Goal: Task Accomplishment & Management: Use online tool/utility

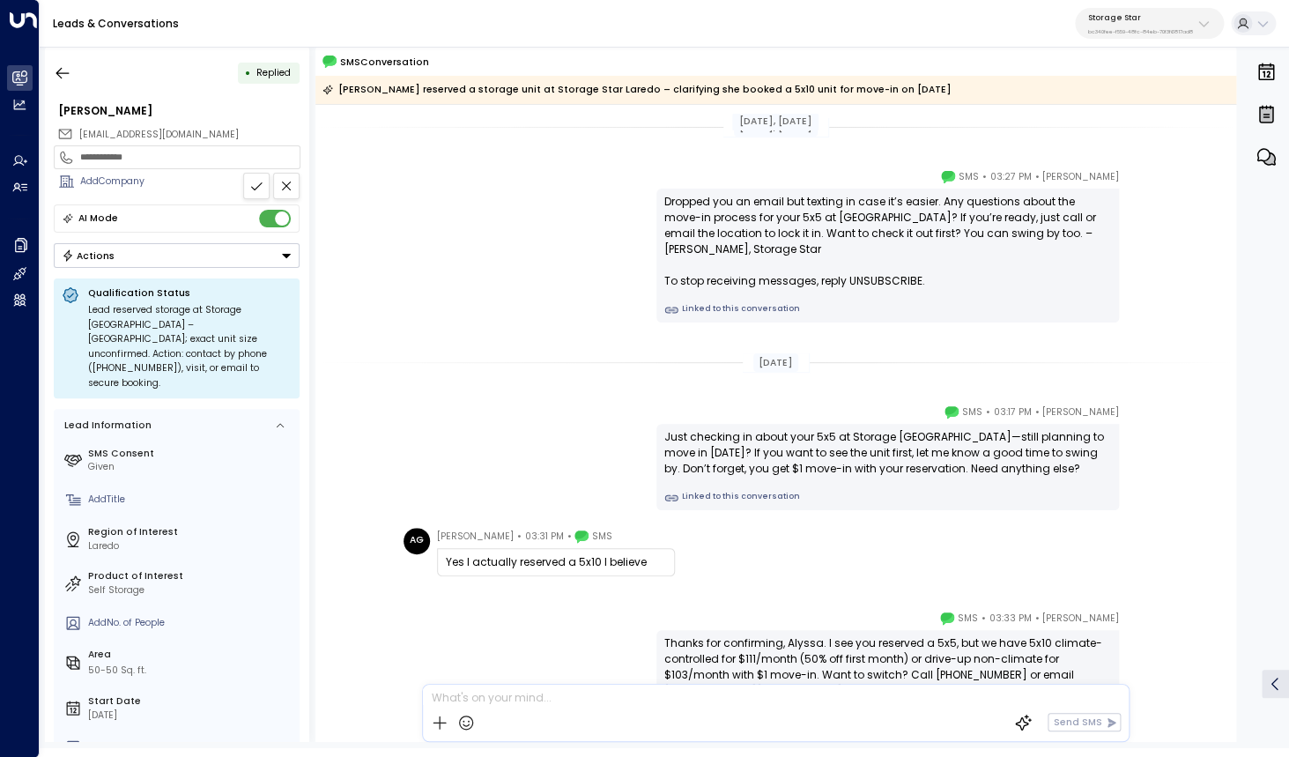
scroll to position [101, 0]
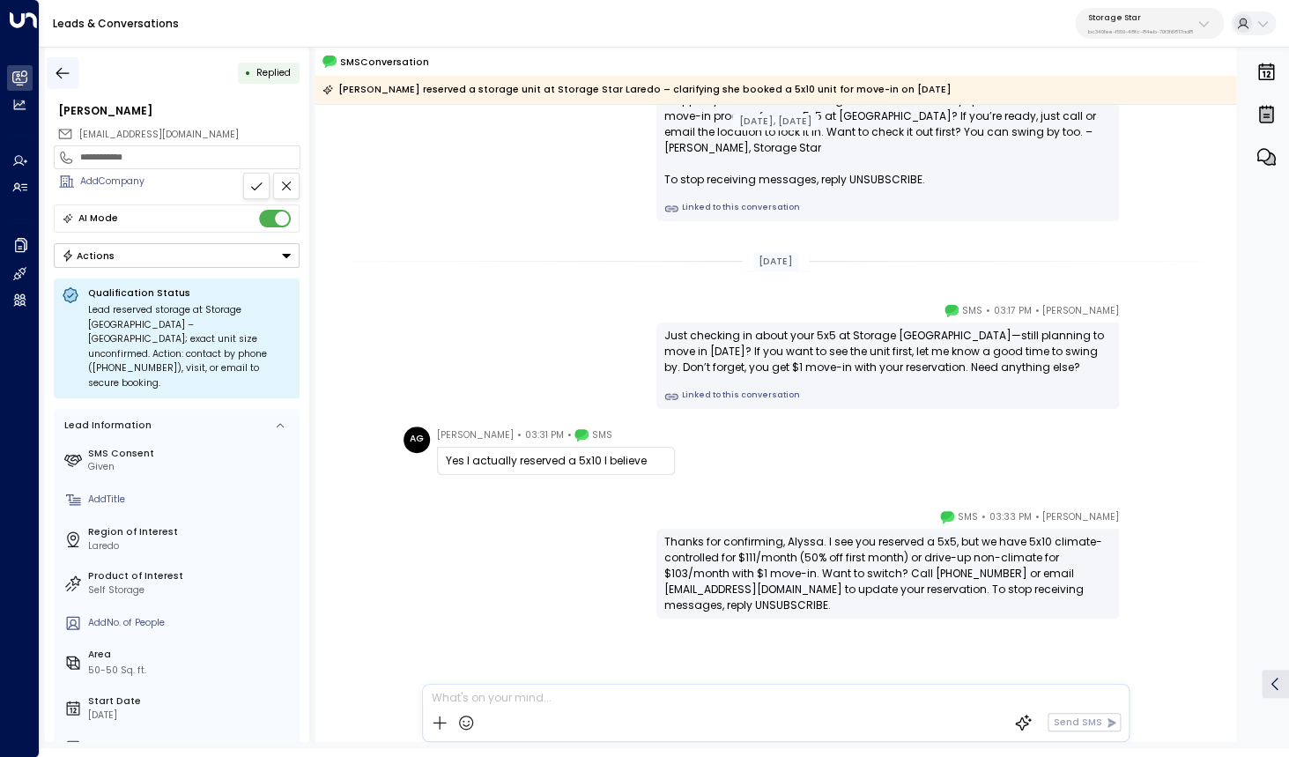
click at [58, 73] on icon "button" at bounding box center [62, 72] width 13 height 11
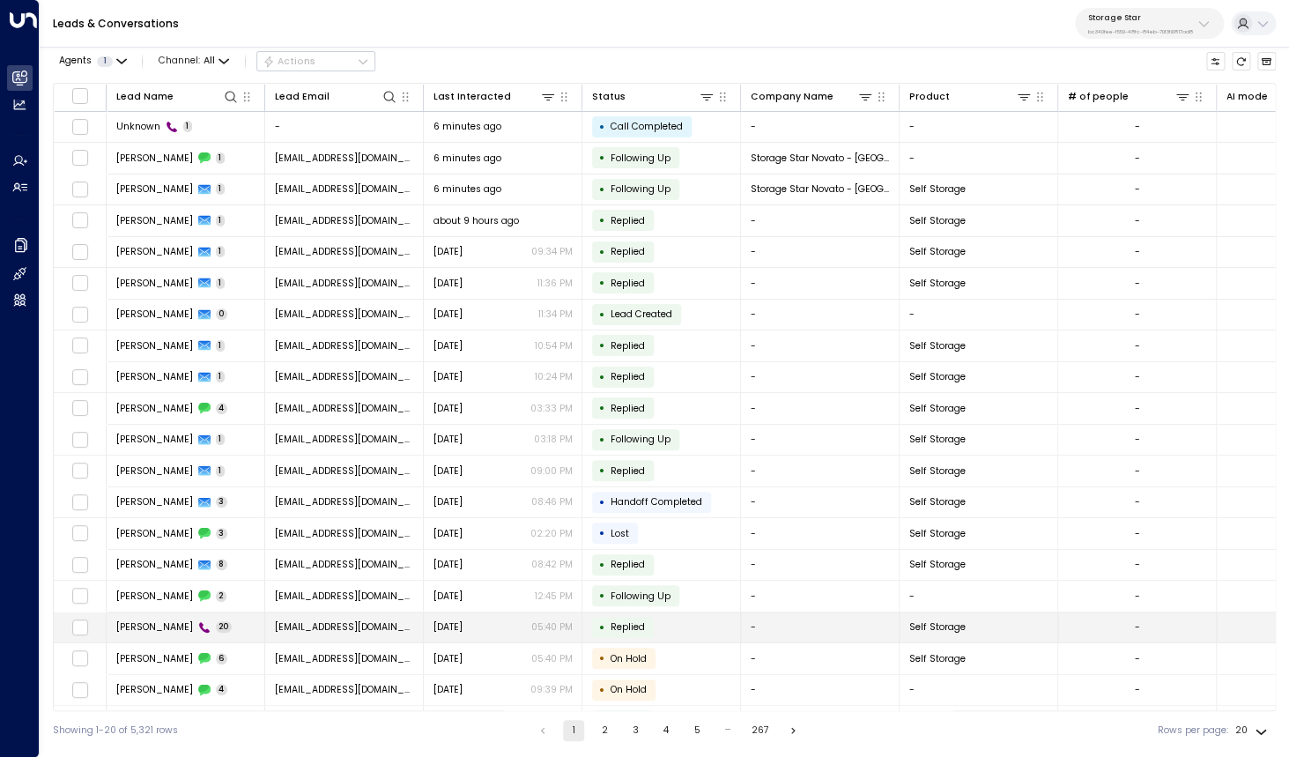
click at [156, 629] on span "[PERSON_NAME]" at bounding box center [154, 626] width 77 height 13
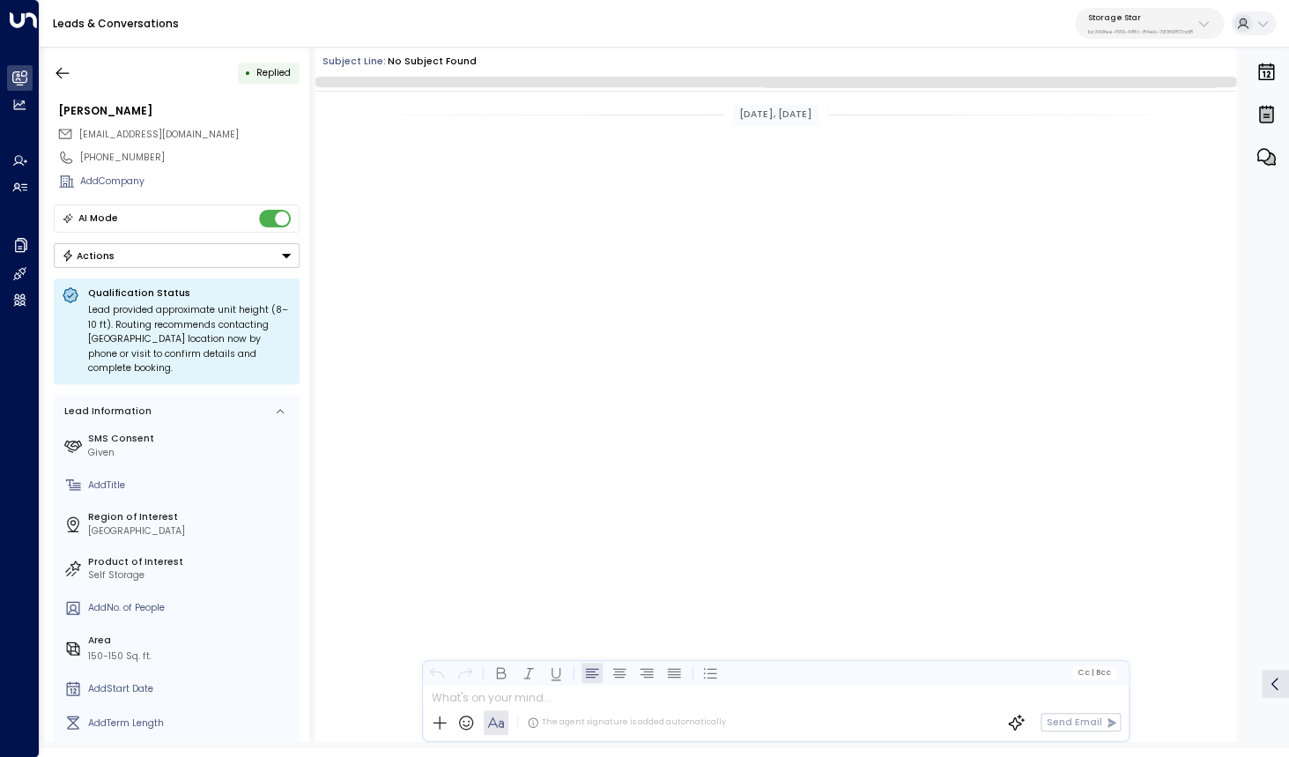
scroll to position [1886, 0]
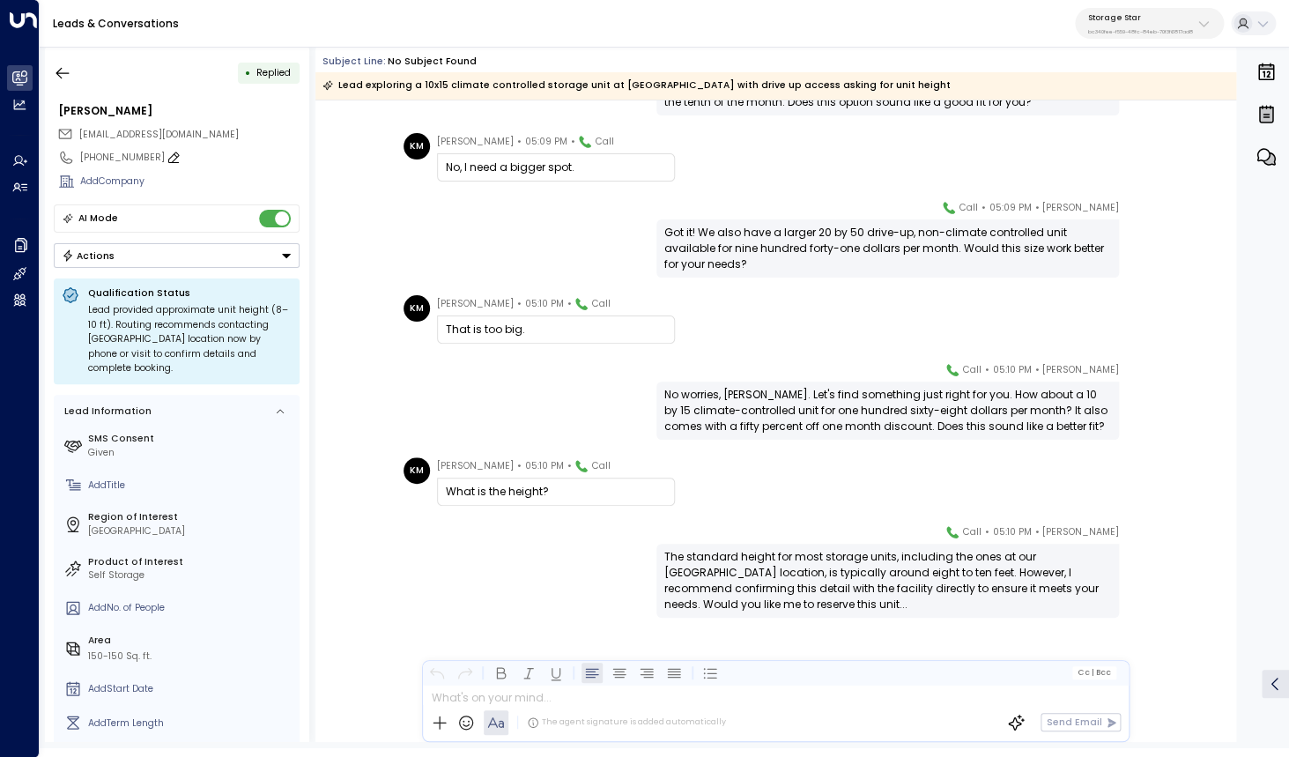
click at [115, 162] on div "[PHONE_NUMBER]" at bounding box center [189, 158] width 219 height 14
drag, startPoint x: 91, startPoint y: 160, endPoint x: 173, endPoint y: 161, distance: 81.9
click at [173, 161] on input "**********" at bounding box center [187, 158] width 215 height 14
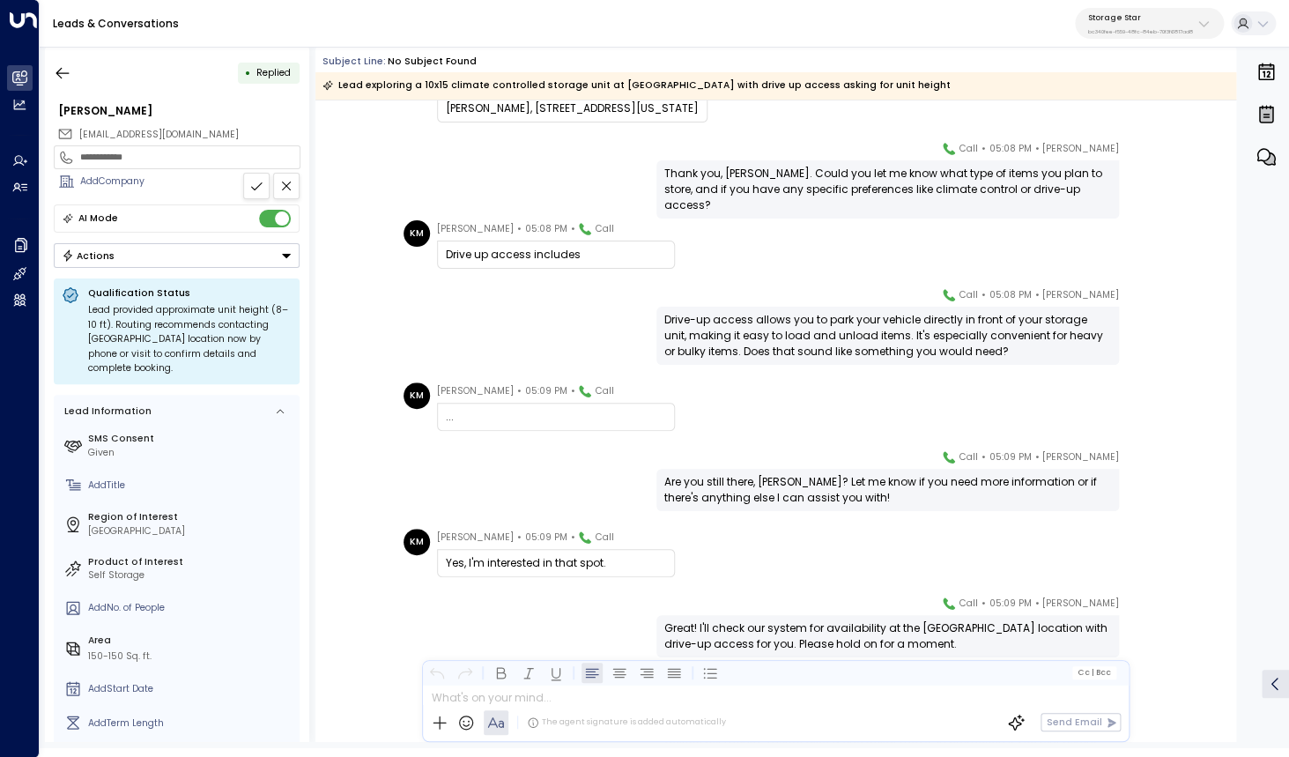
scroll to position [484, 0]
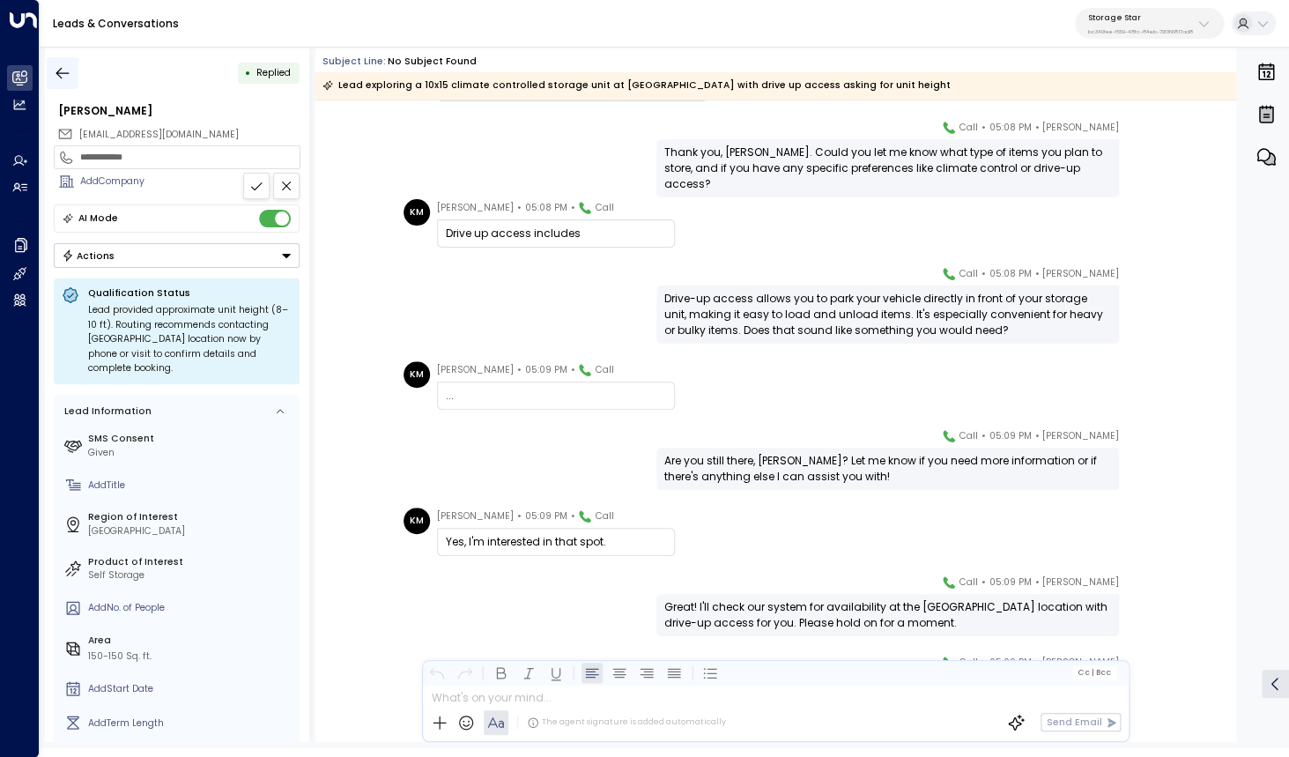
click at [68, 69] on icon "button" at bounding box center [63, 73] width 18 height 18
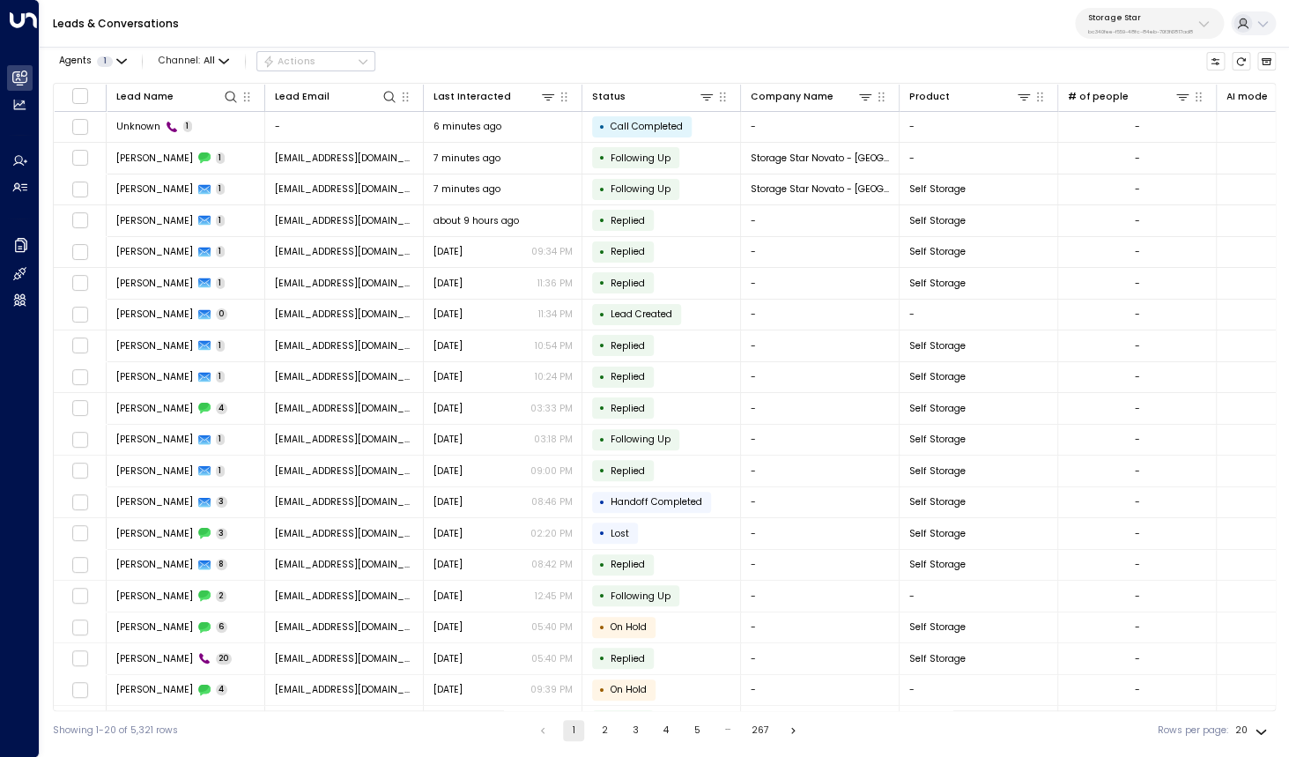
click at [603, 730] on button "2" at bounding box center [604, 730] width 21 height 21
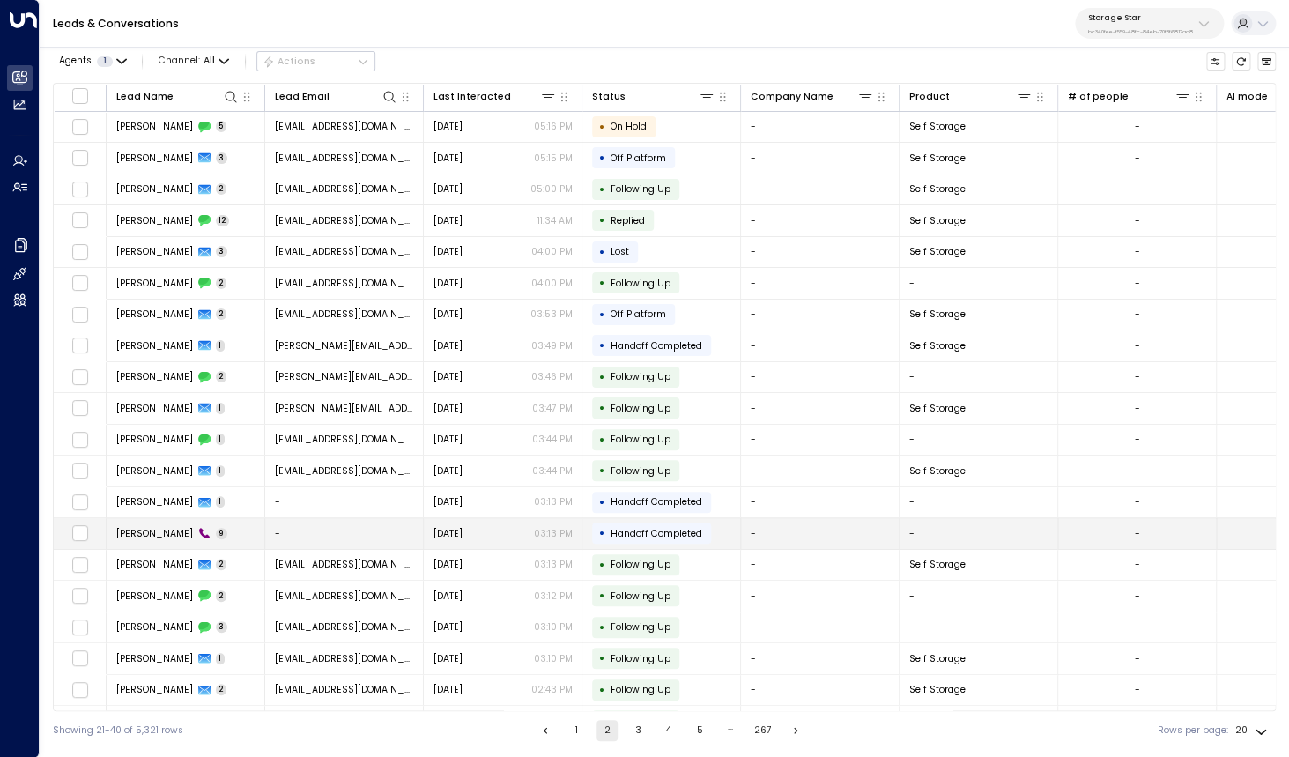
click at [155, 532] on span "[PERSON_NAME]" at bounding box center [154, 533] width 77 height 13
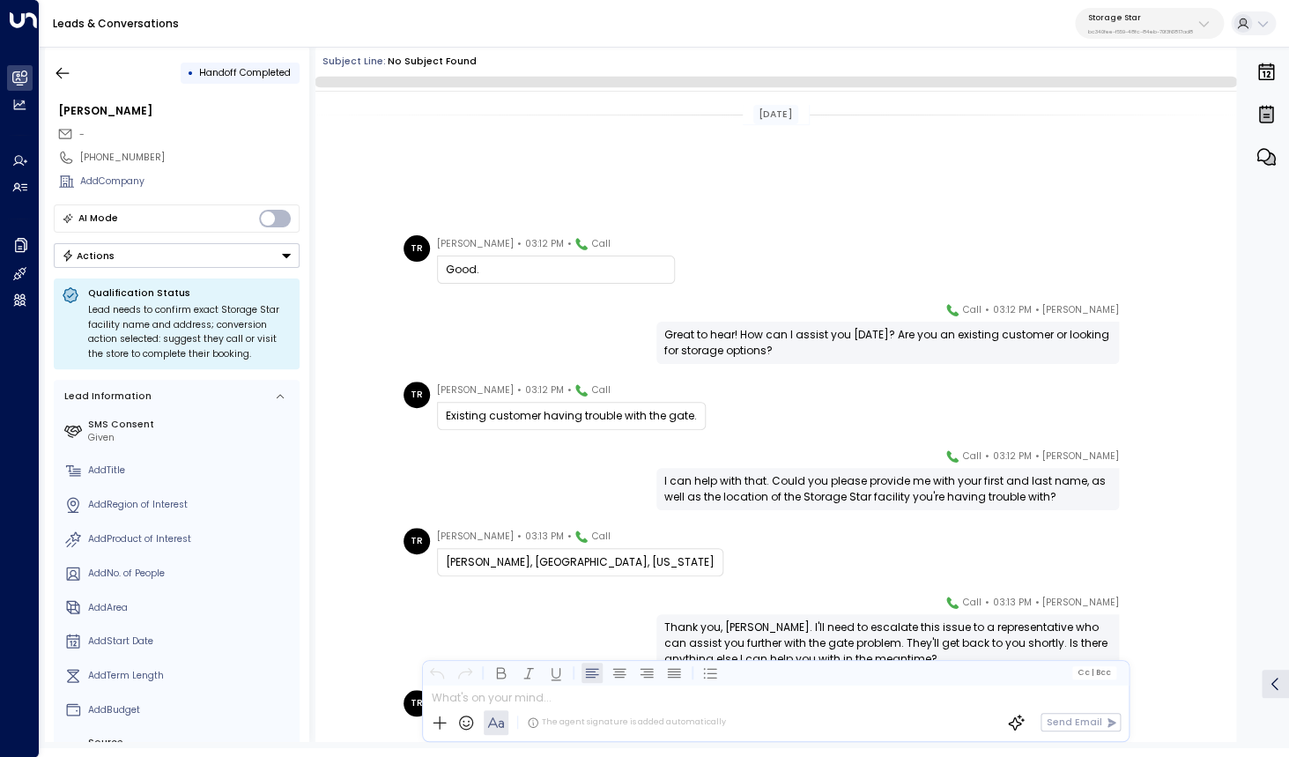
scroll to position [210, 0]
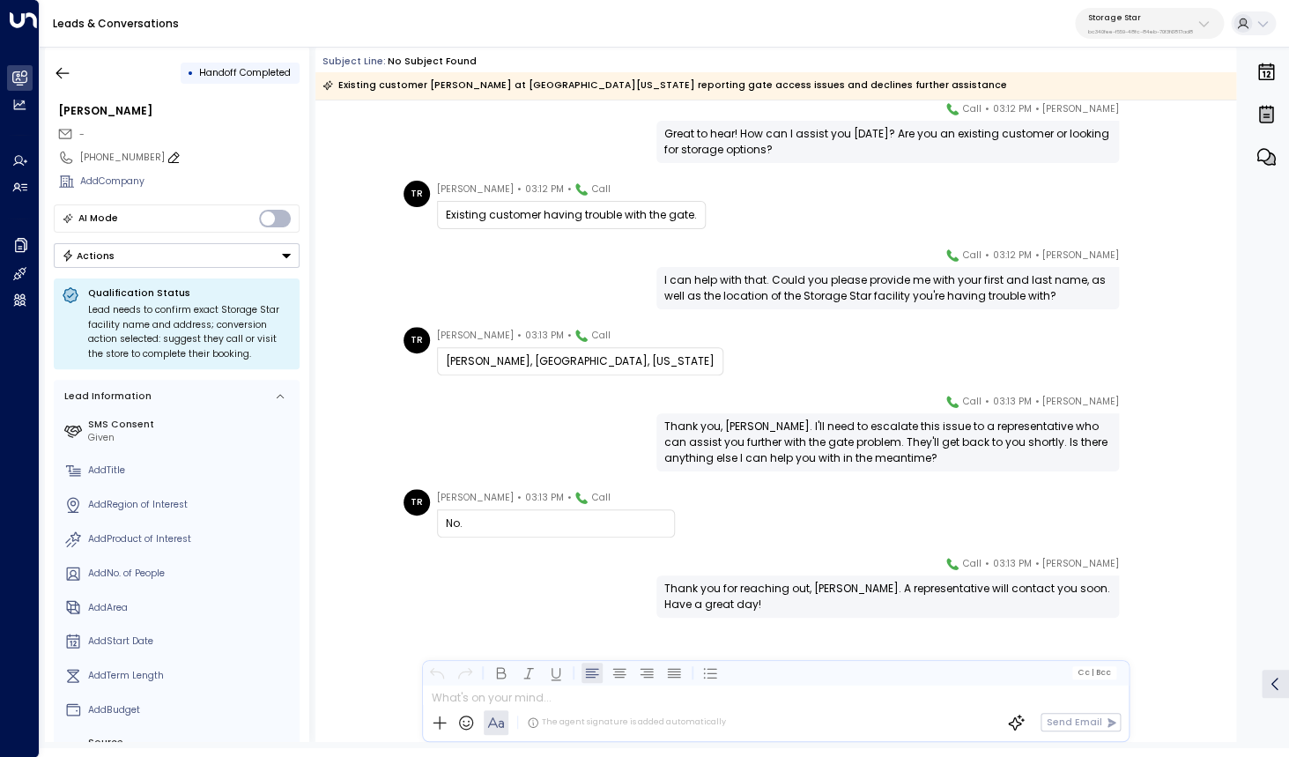
click at [90, 160] on div "[PHONE_NUMBER]" at bounding box center [189, 158] width 219 height 14
drag, startPoint x: 90, startPoint y: 159, endPoint x: 192, endPoint y: 160, distance: 102.2
click at [192, 160] on input "**********" at bounding box center [187, 158] width 215 height 14
click at [58, 75] on icon "button" at bounding box center [62, 72] width 13 height 11
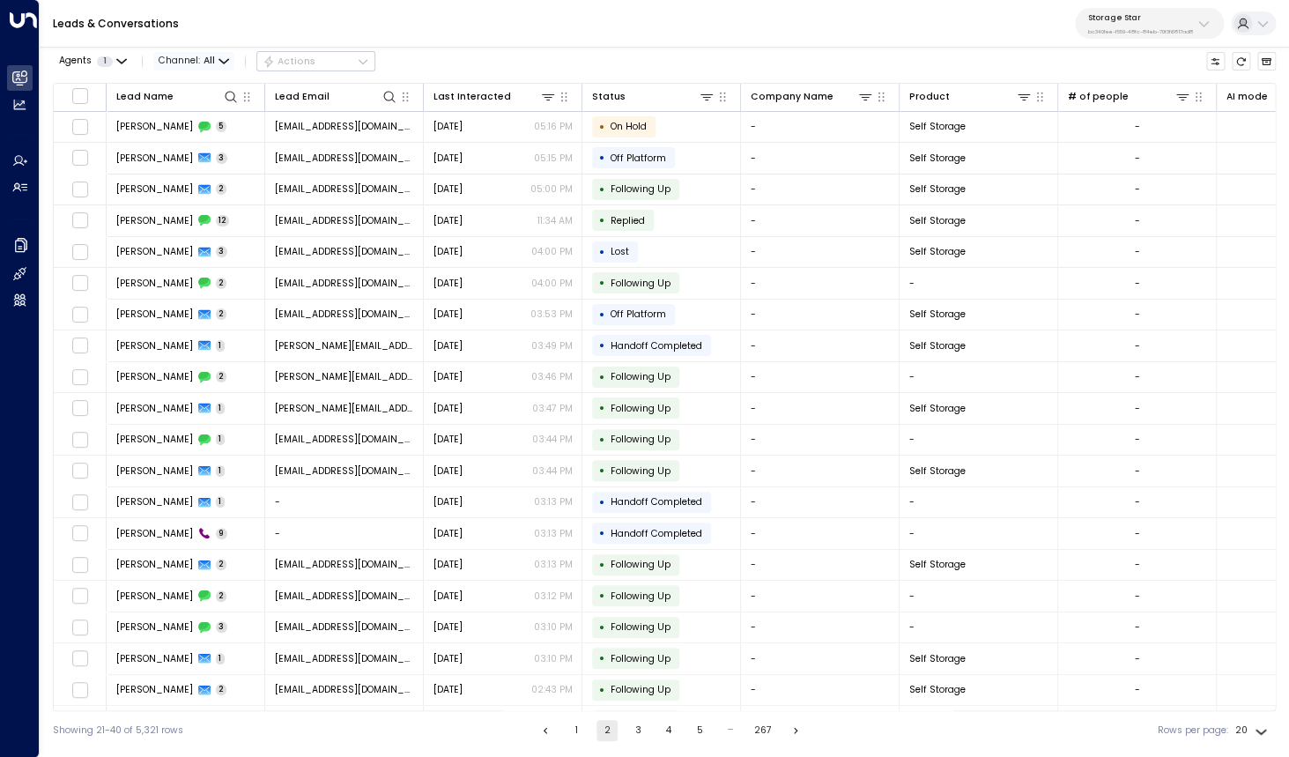
click at [217, 66] on span "Channel: All" at bounding box center [193, 61] width 81 height 18
click at [203, 198] on p "Voice" at bounding box center [201, 203] width 56 height 14
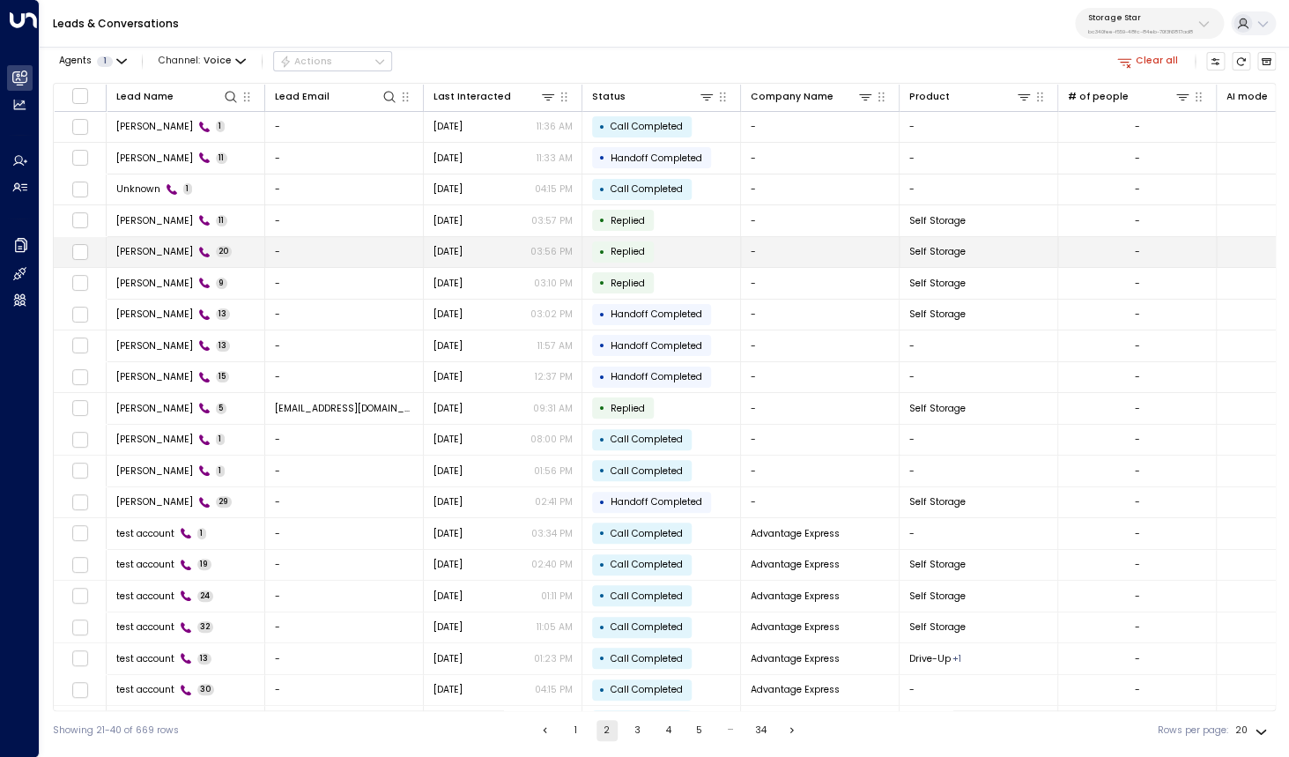
click at [193, 258] on span "[PERSON_NAME]" at bounding box center [154, 251] width 77 height 13
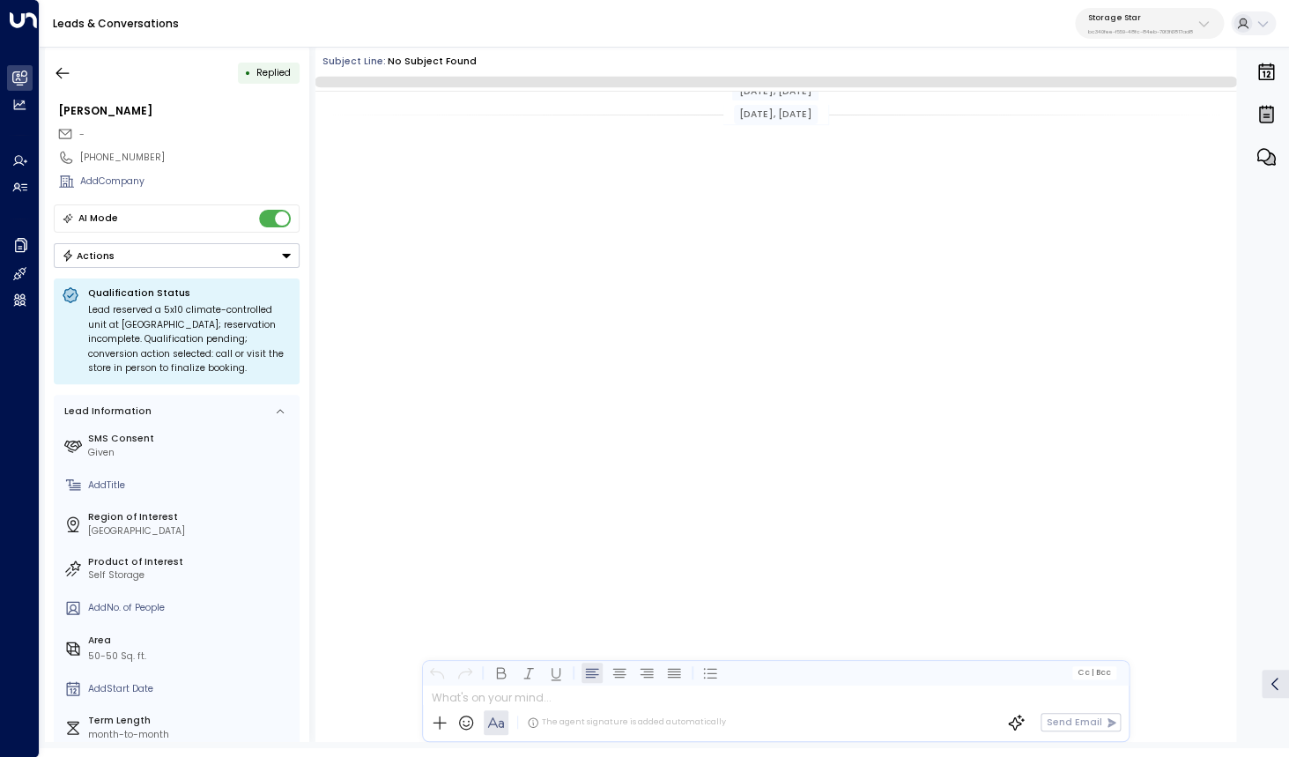
scroll to position [2264, 0]
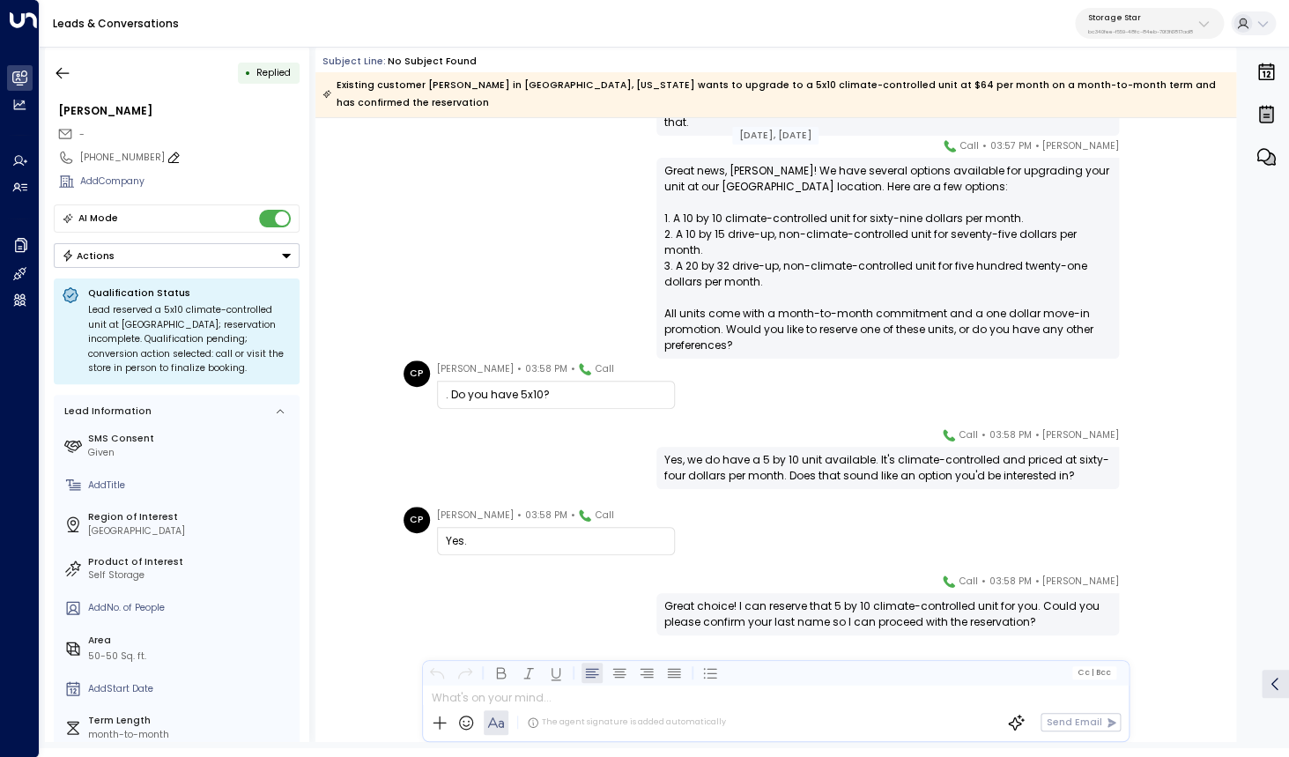
click at [92, 159] on div "[PHONE_NUMBER]" at bounding box center [189, 158] width 219 height 14
drag, startPoint x: 90, startPoint y: 159, endPoint x: 178, endPoint y: 158, distance: 88.1
click at [178, 158] on input "**********" at bounding box center [187, 158] width 215 height 14
click at [70, 73] on icon "button" at bounding box center [63, 73] width 18 height 18
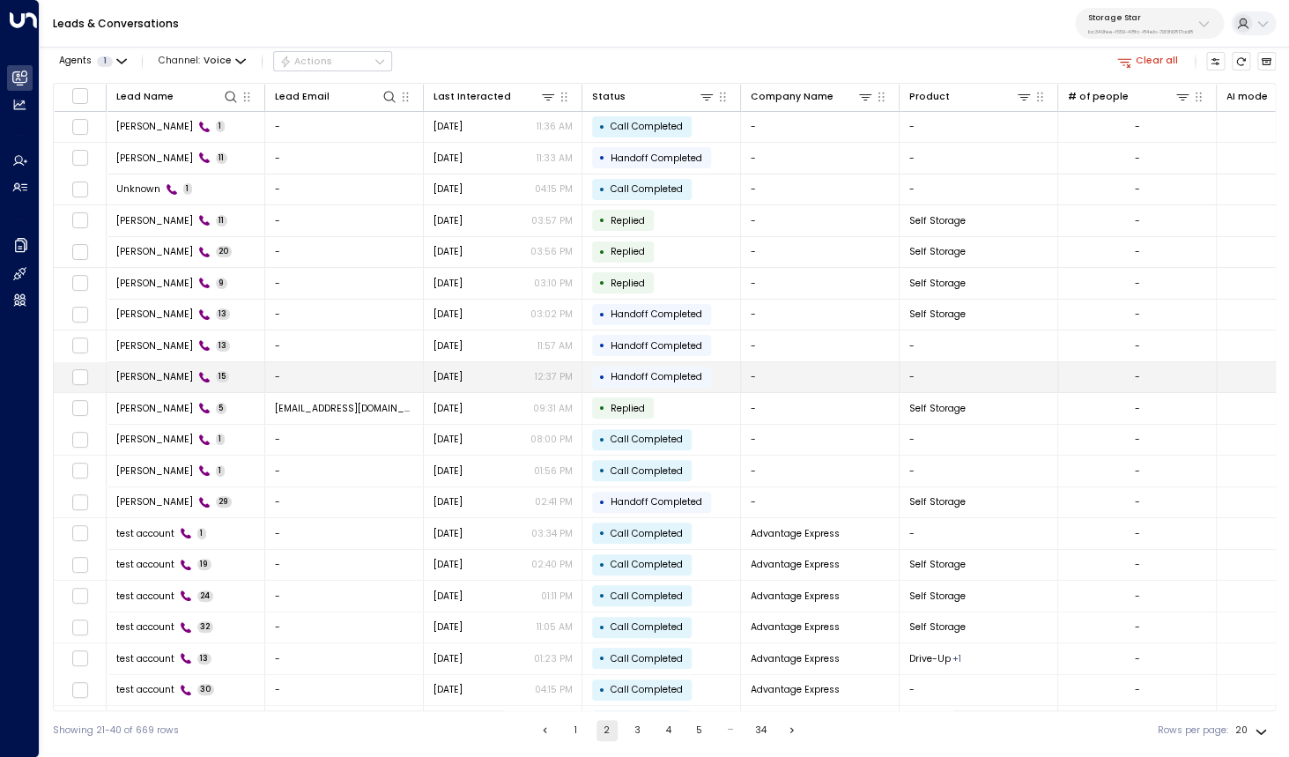
click at [168, 380] on span "[PERSON_NAME]" at bounding box center [154, 376] width 77 height 13
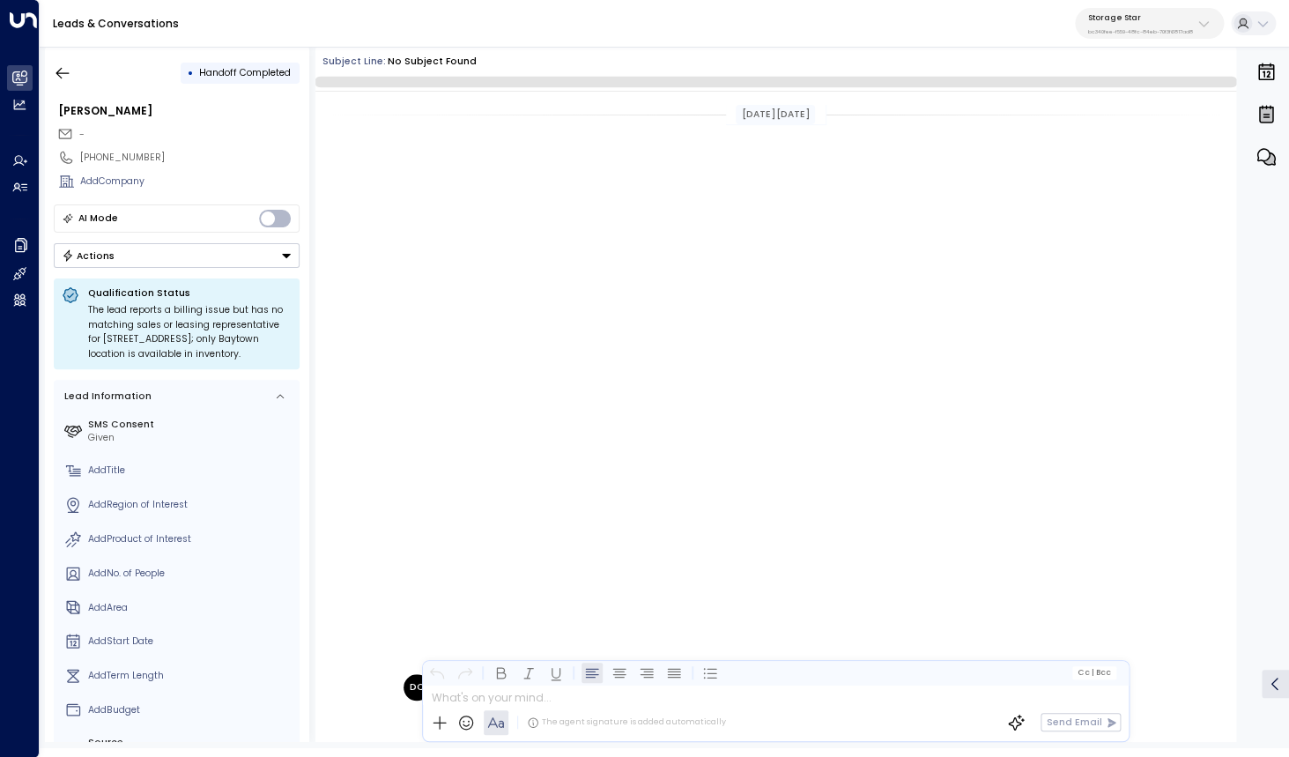
scroll to position [648, 0]
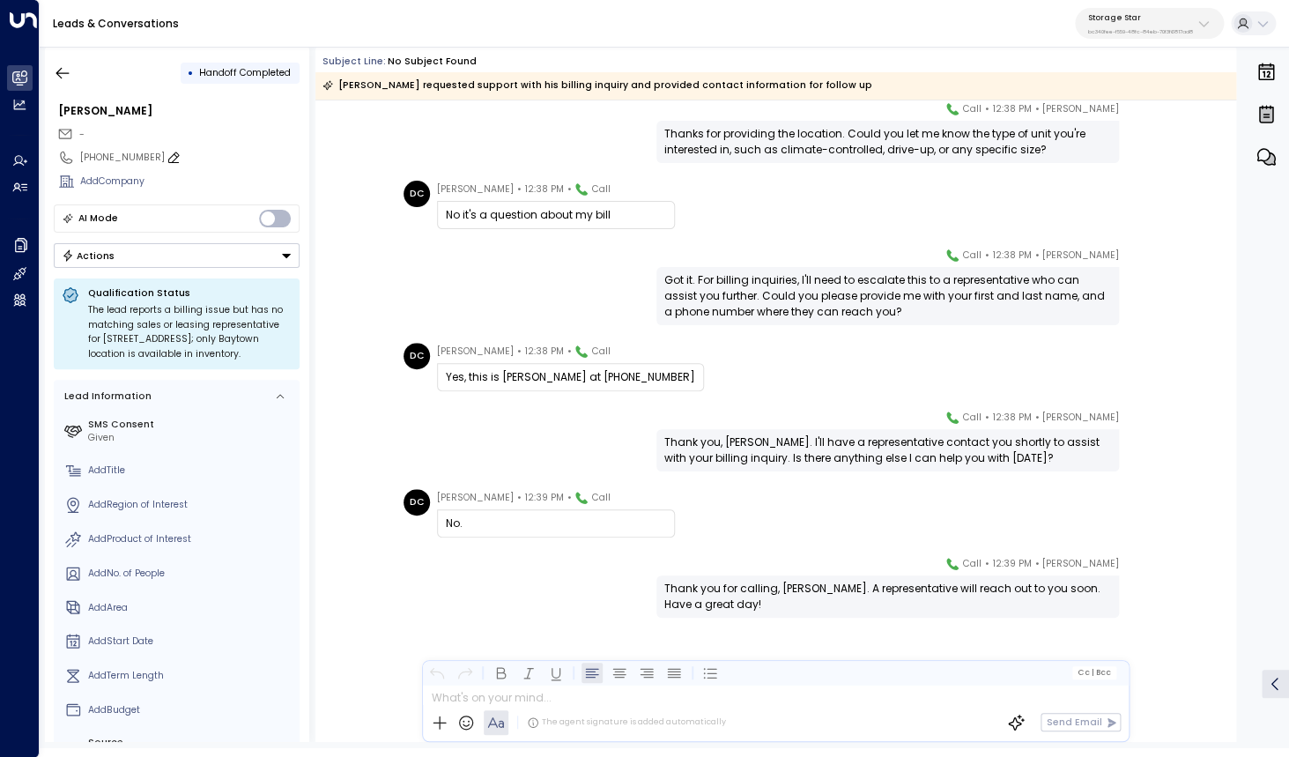
click at [100, 161] on div "[PHONE_NUMBER]" at bounding box center [189, 158] width 219 height 14
drag, startPoint x: 90, startPoint y: 160, endPoint x: 196, endPoint y: 162, distance: 106.6
click at [195, 162] on input "**********" at bounding box center [187, 158] width 215 height 14
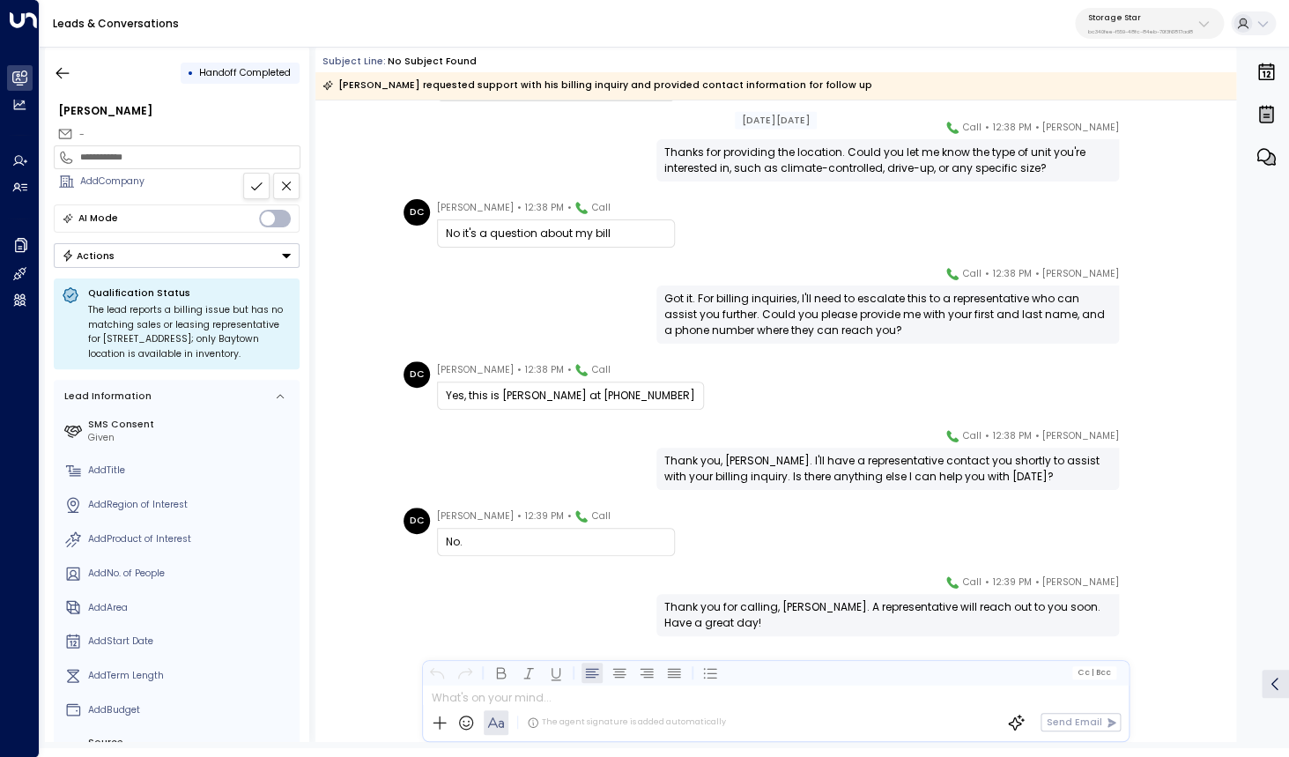
scroll to position [657, 0]
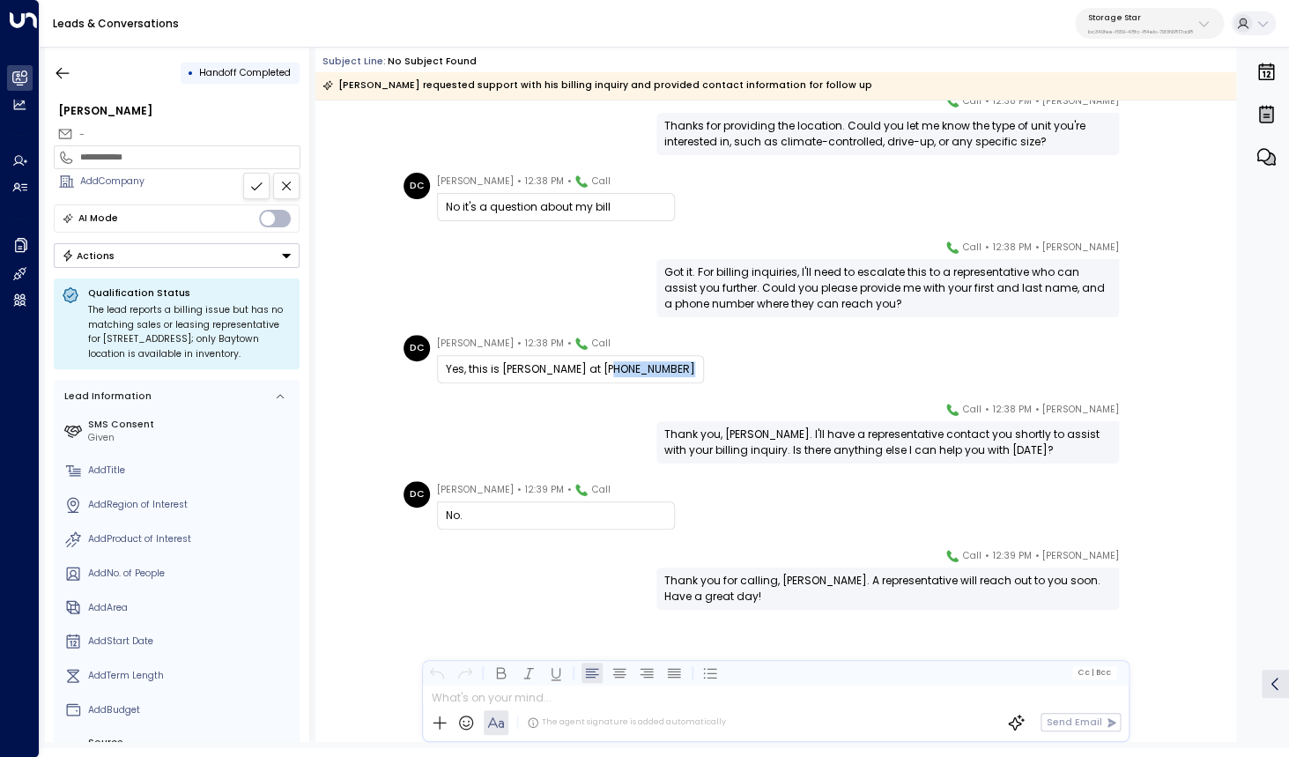
drag, startPoint x: 603, startPoint y: 371, endPoint x: 679, endPoint y: 371, distance: 76.6
click at [679, 371] on div "Yes, this is [PERSON_NAME] at [PHONE_NUMBER]" at bounding box center [570, 369] width 249 height 16
copy div "[PHONE_NUMBER]"
click at [59, 72] on icon "button" at bounding box center [62, 72] width 13 height 11
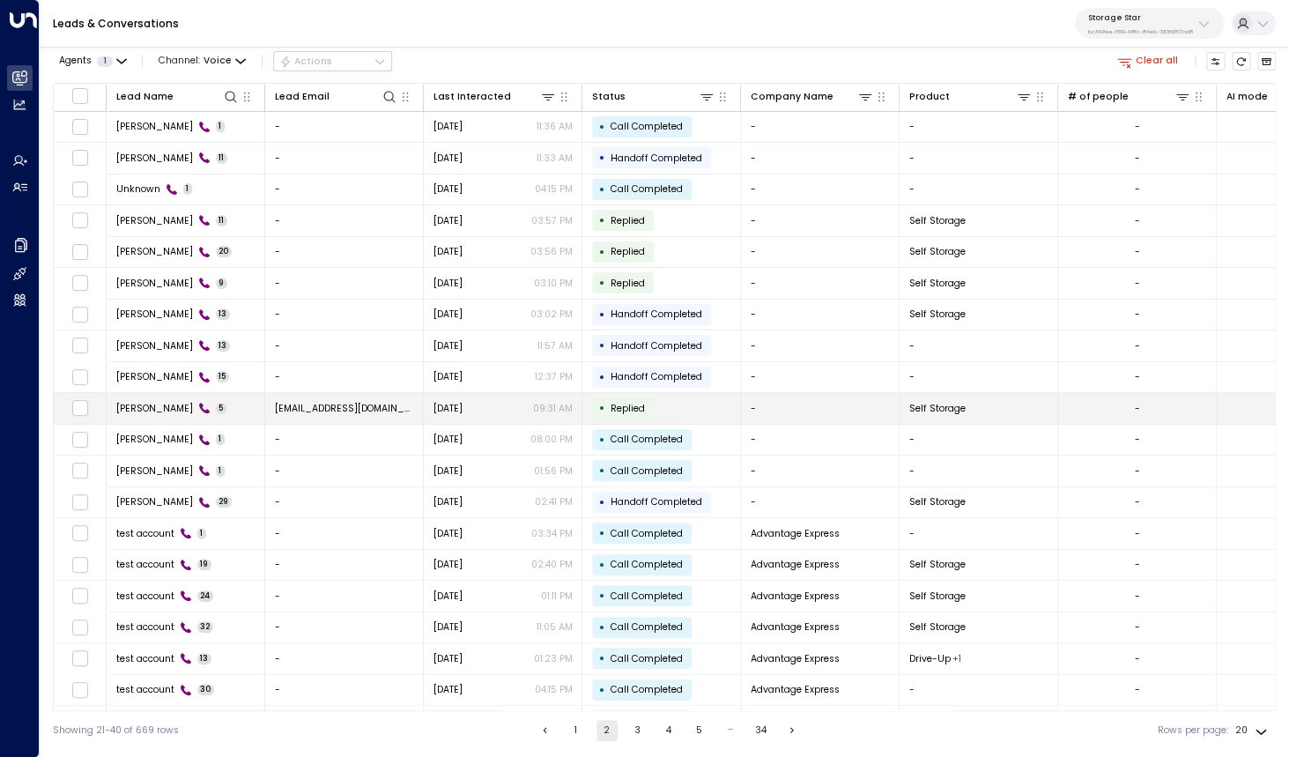
click at [171, 411] on span "[PERSON_NAME]" at bounding box center [154, 408] width 77 height 13
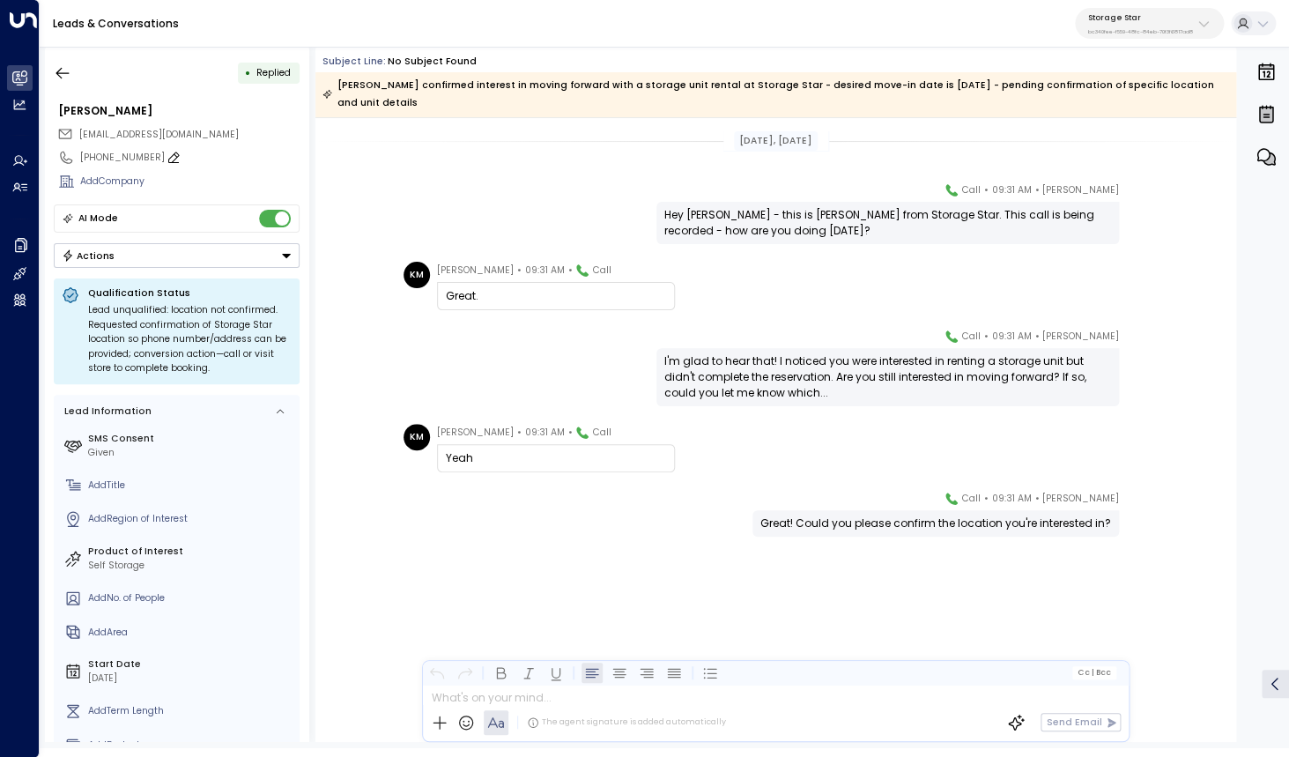
click at [97, 156] on div "[PHONE_NUMBER]" at bounding box center [189, 158] width 219 height 14
drag, startPoint x: 91, startPoint y: 158, endPoint x: 211, endPoint y: 156, distance: 119.8
click at [211, 156] on input "**********" at bounding box center [187, 158] width 215 height 14
click at [63, 64] on icon "button" at bounding box center [63, 73] width 18 height 18
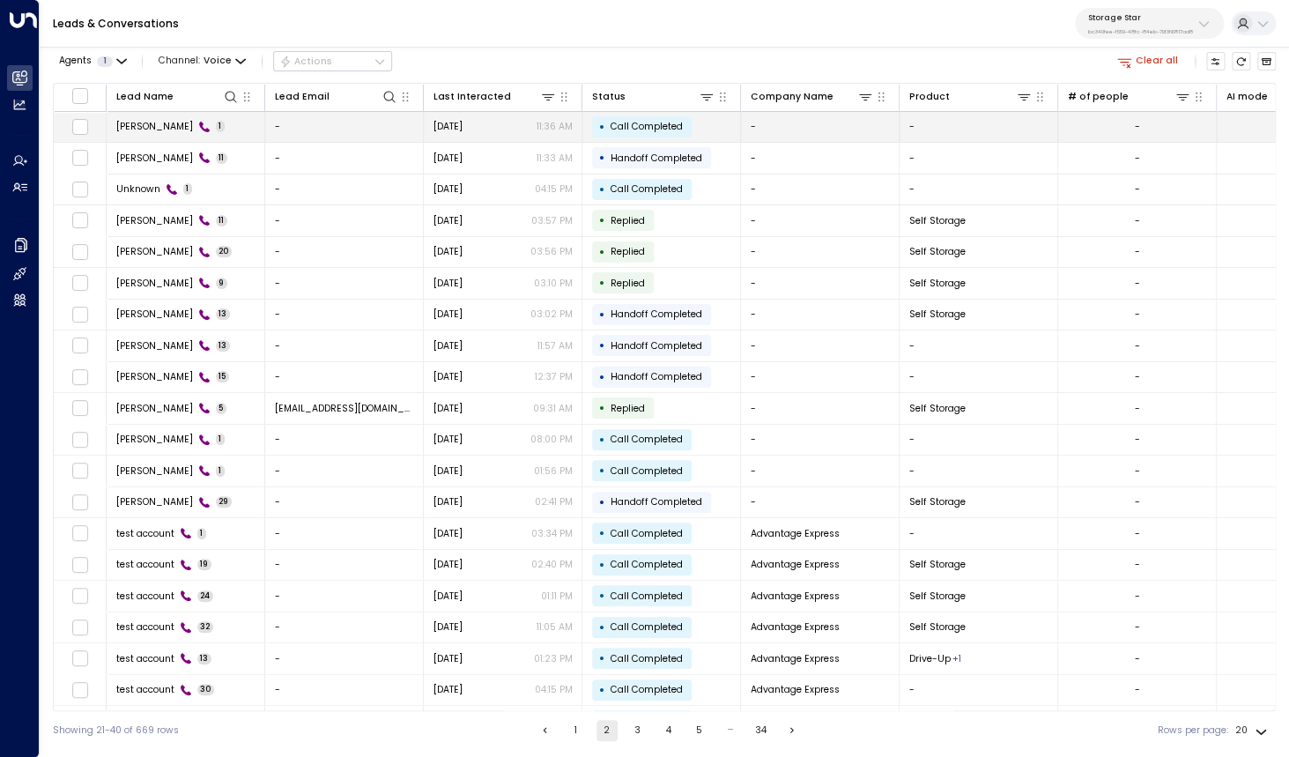
click at [163, 127] on span "[PERSON_NAME]" at bounding box center [154, 126] width 77 height 13
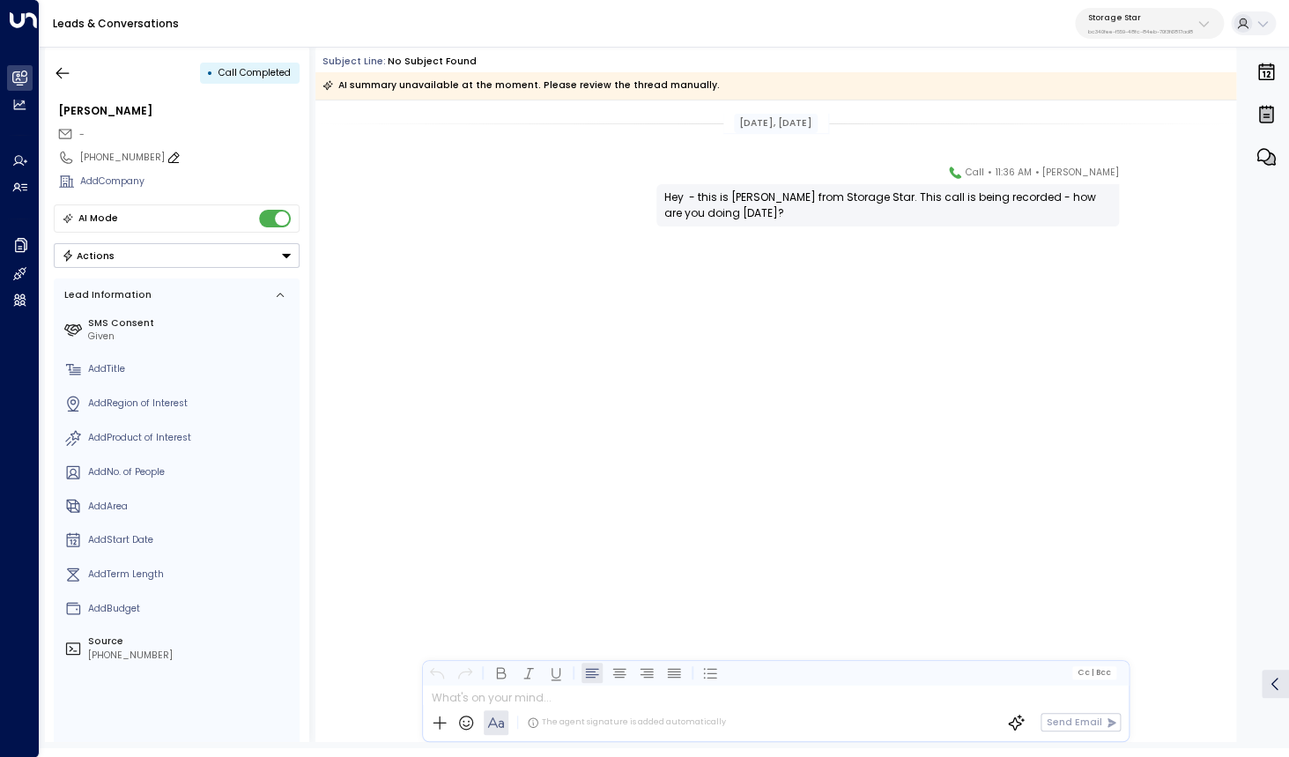
click at [92, 159] on div "[PHONE_NUMBER]" at bounding box center [189, 158] width 219 height 14
drag, startPoint x: 90, startPoint y: 159, endPoint x: 189, endPoint y: 156, distance: 99.6
click at [189, 156] on input "**********" at bounding box center [187, 158] width 215 height 14
click at [63, 77] on icon "button" at bounding box center [63, 73] width 18 height 18
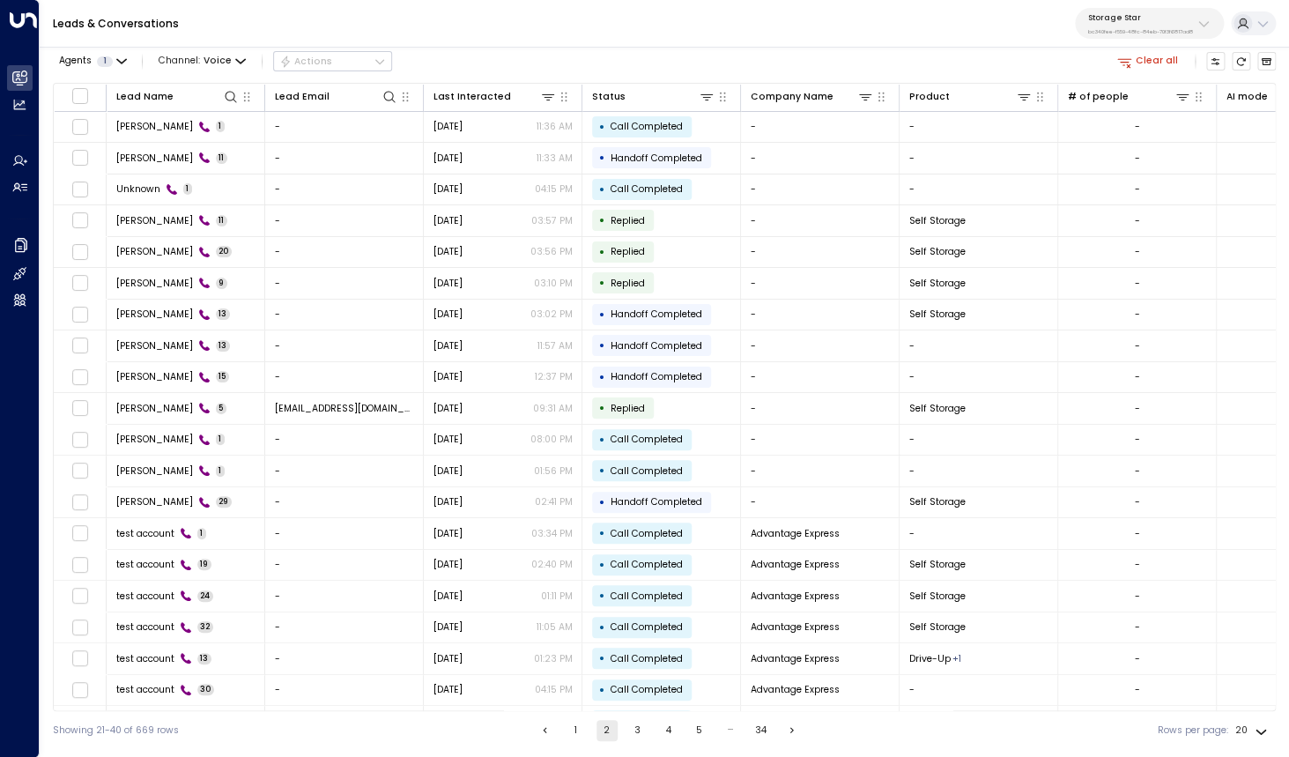
click at [1160, 68] on button "Clear all" at bounding box center [1148, 61] width 72 height 18
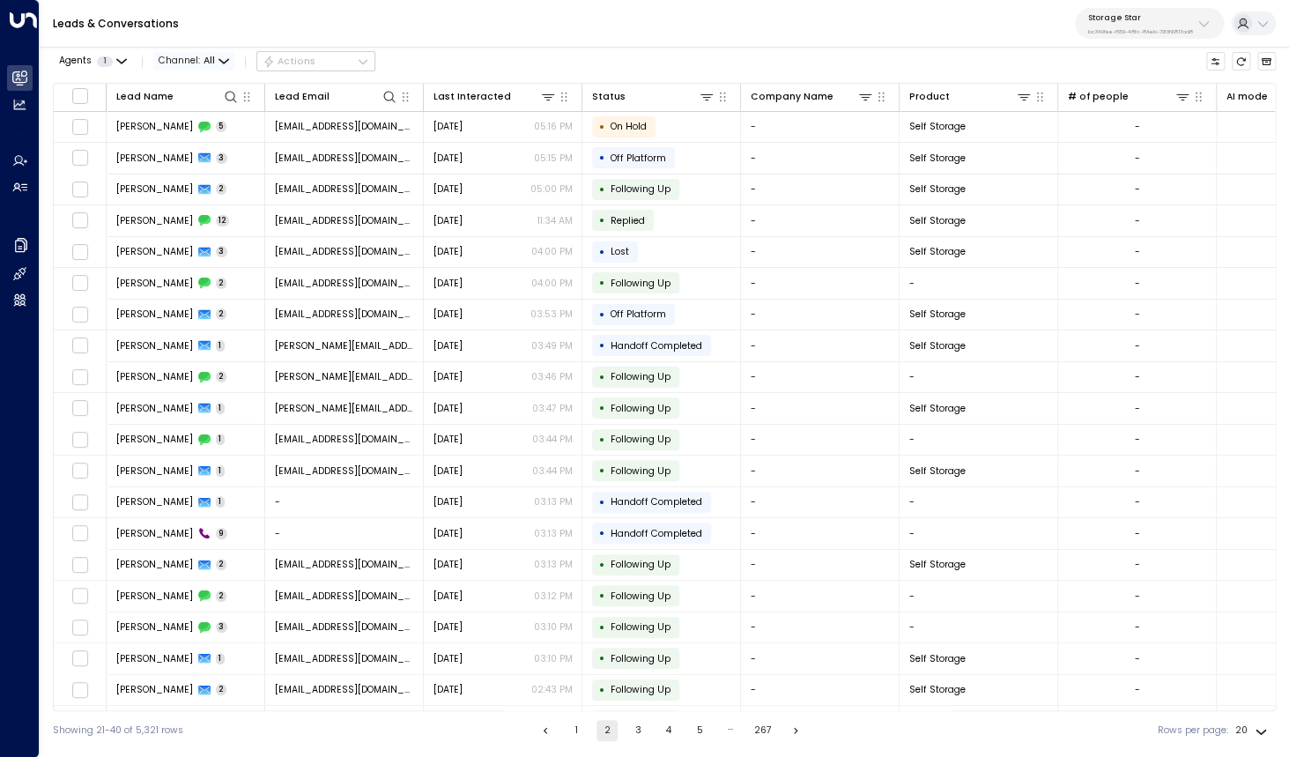
click at [207, 61] on span "All" at bounding box center [208, 60] width 11 height 11
click at [196, 172] on span "Voice" at bounding box center [187, 170] width 28 height 14
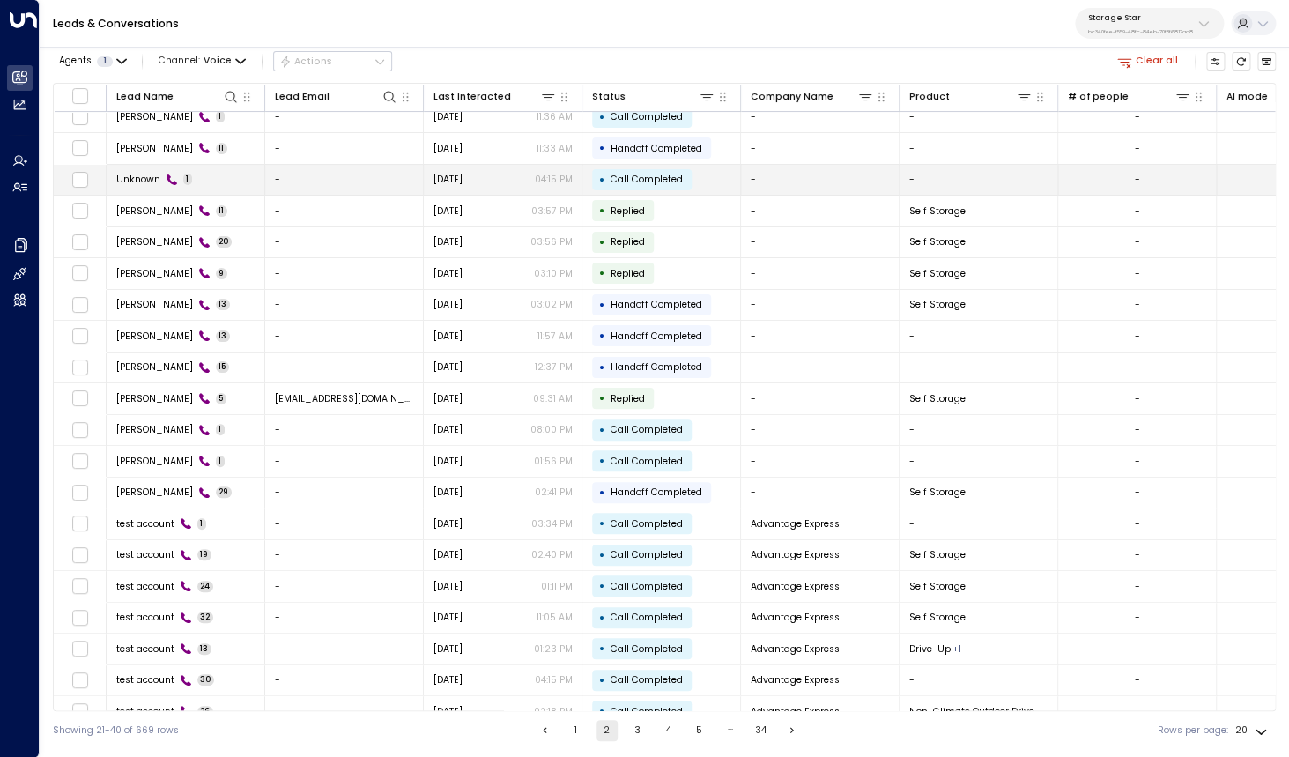
scroll to position [13, 0]
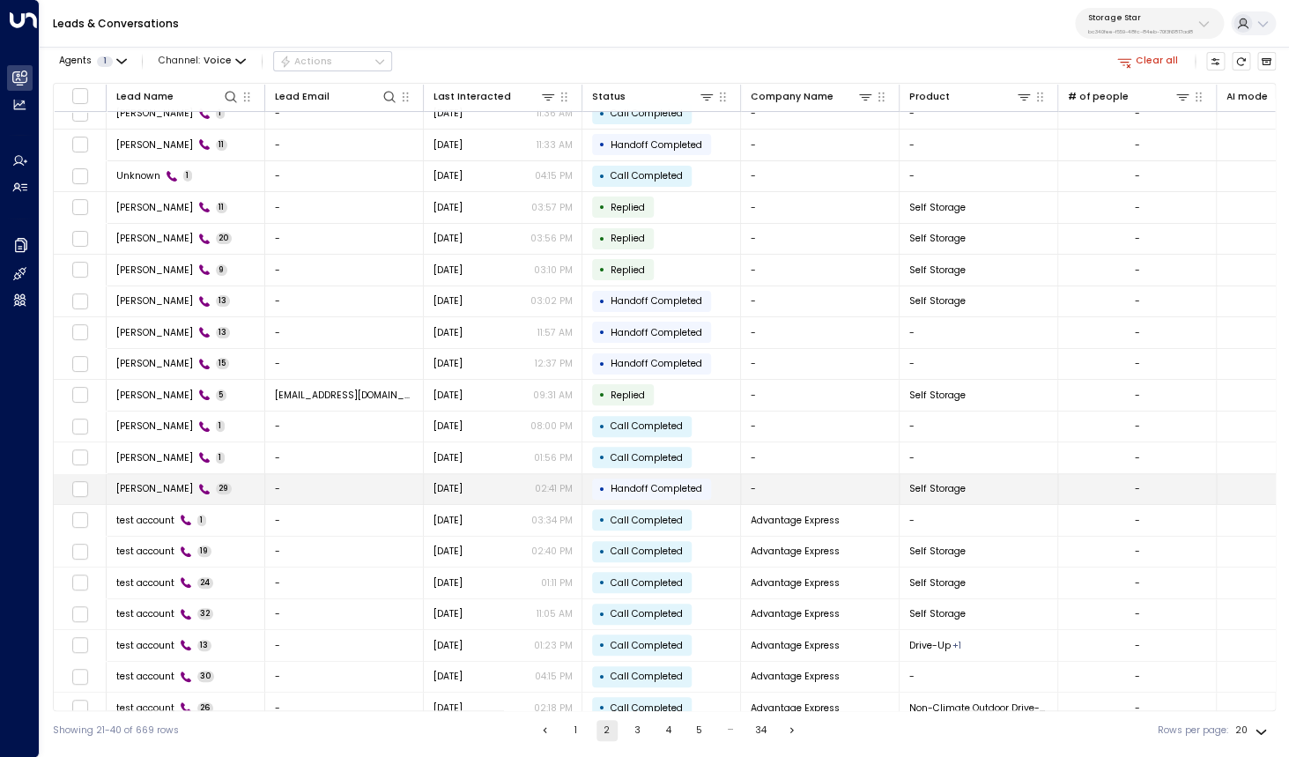
click at [122, 482] on td "[PERSON_NAME] 29" at bounding box center [186, 489] width 159 height 31
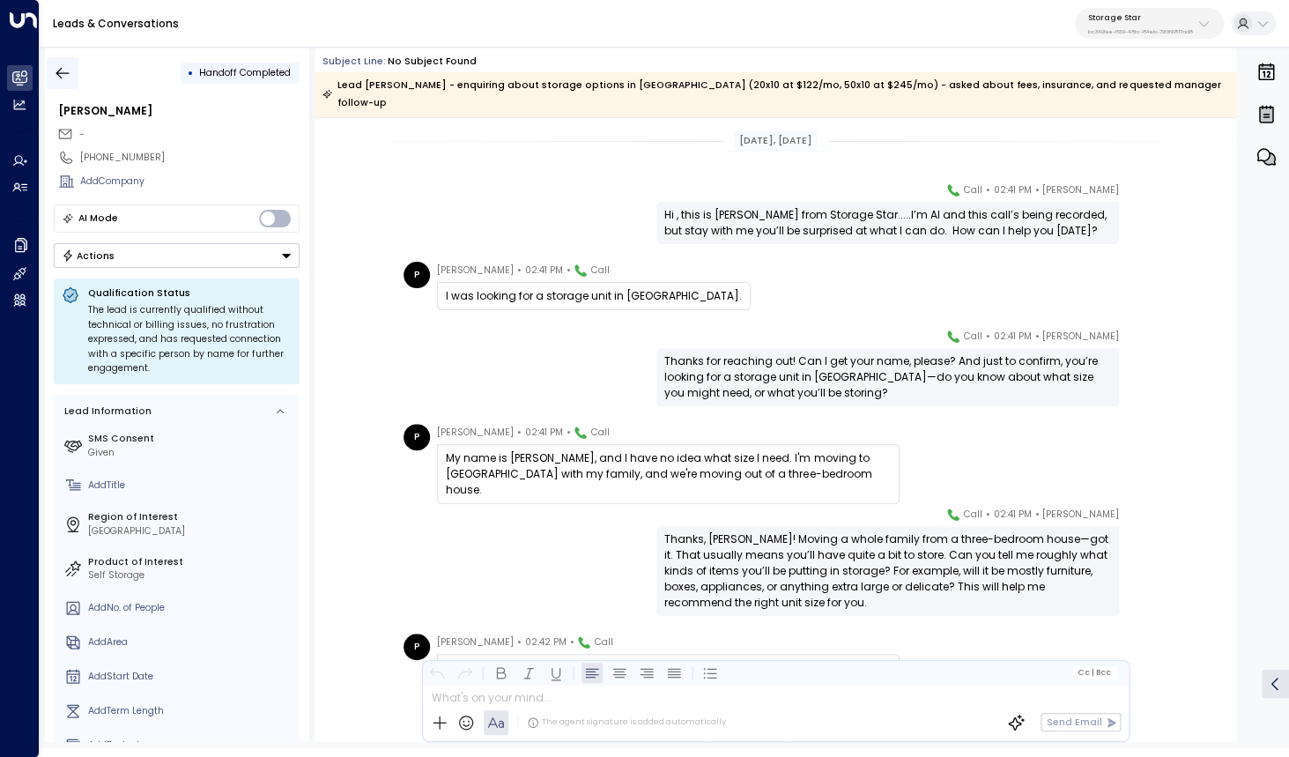
click at [65, 74] on icon "button" at bounding box center [63, 73] width 18 height 18
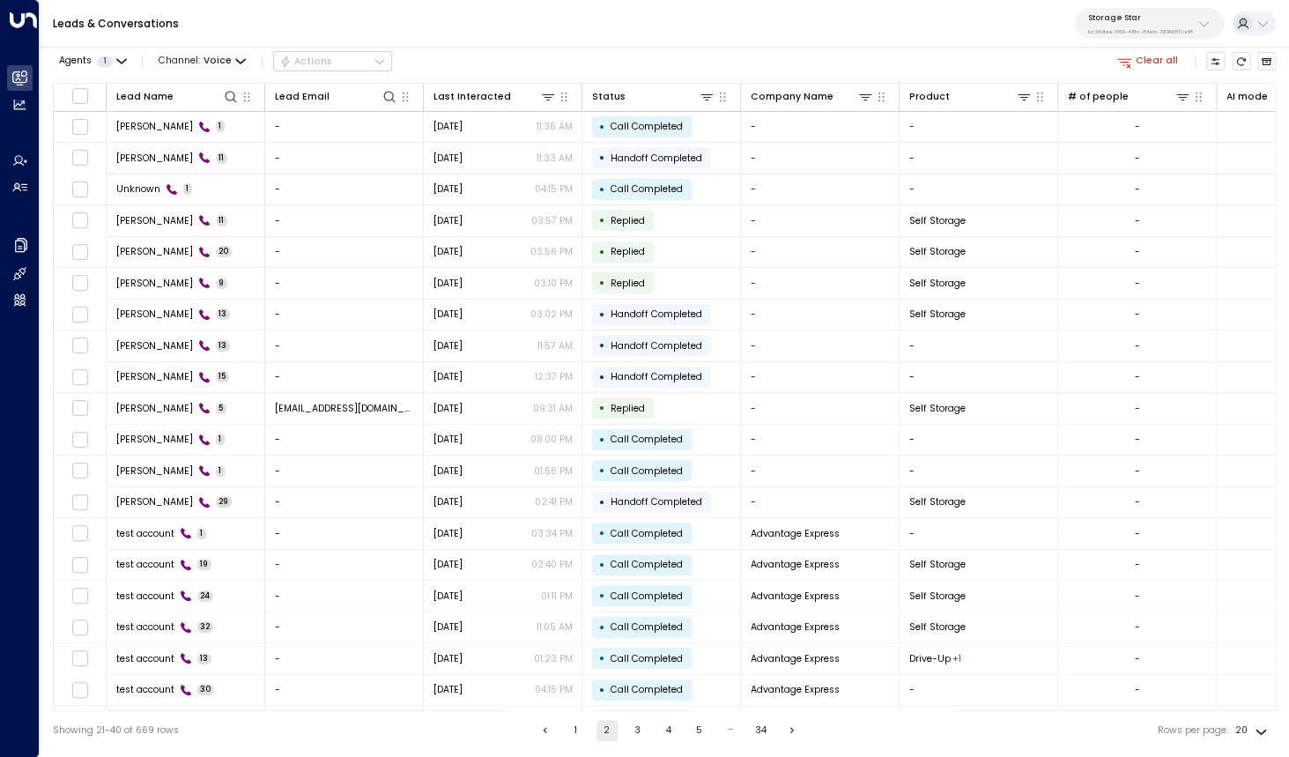
click at [241, 59] on icon "button" at bounding box center [240, 61] width 11 height 11
click at [208, 100] on li "All" at bounding box center [201, 90] width 85 height 25
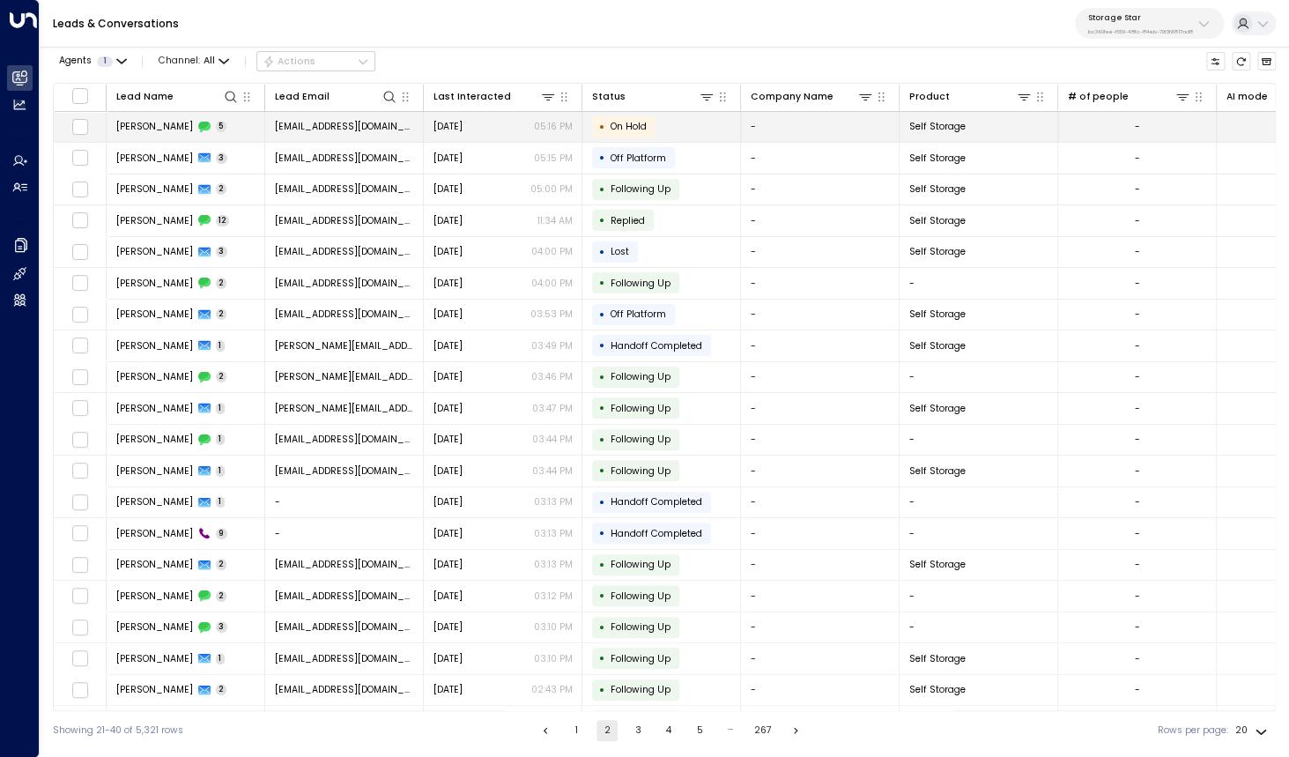
click at [139, 120] on td "[PERSON_NAME] 5" at bounding box center [186, 127] width 159 height 31
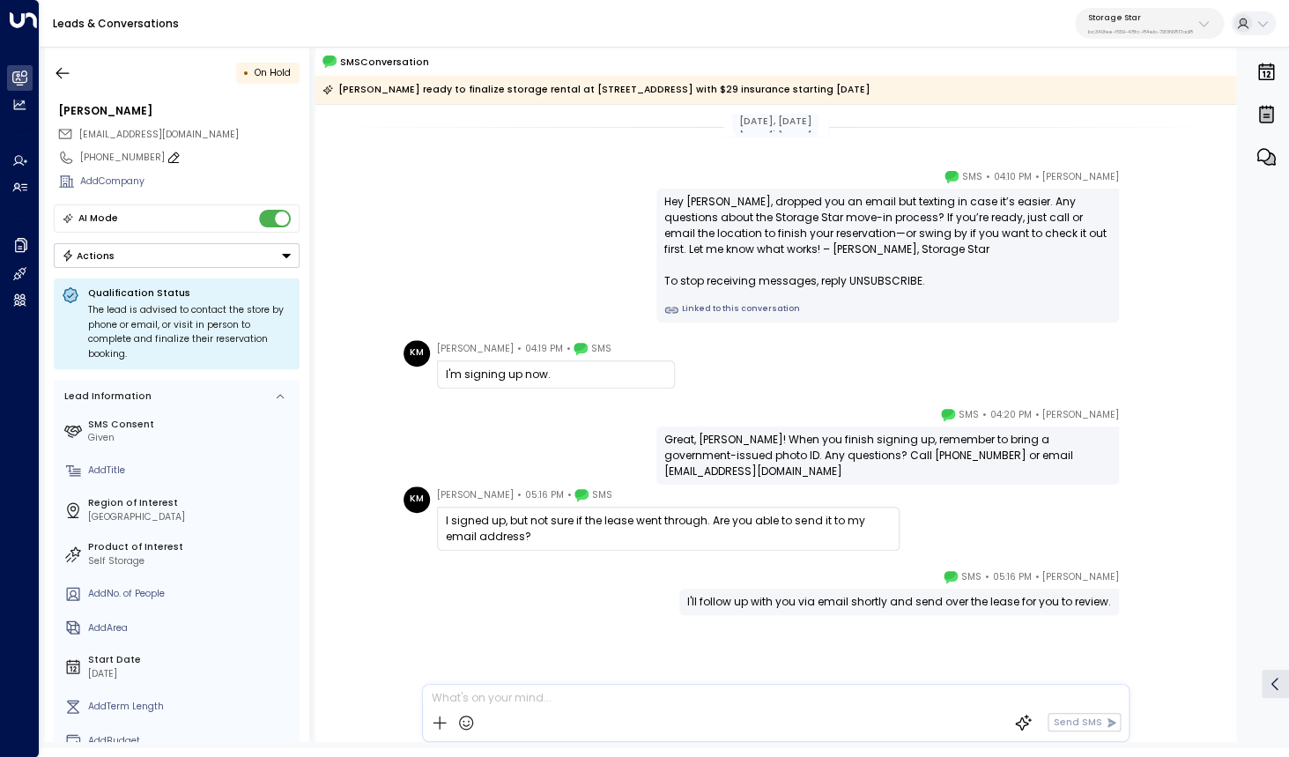
click at [114, 158] on div "[PHONE_NUMBER]" at bounding box center [189, 158] width 219 height 14
drag, startPoint x: 91, startPoint y: 159, endPoint x: 181, endPoint y: 157, distance: 90.7
click at [181, 157] on input "**********" at bounding box center [187, 158] width 215 height 14
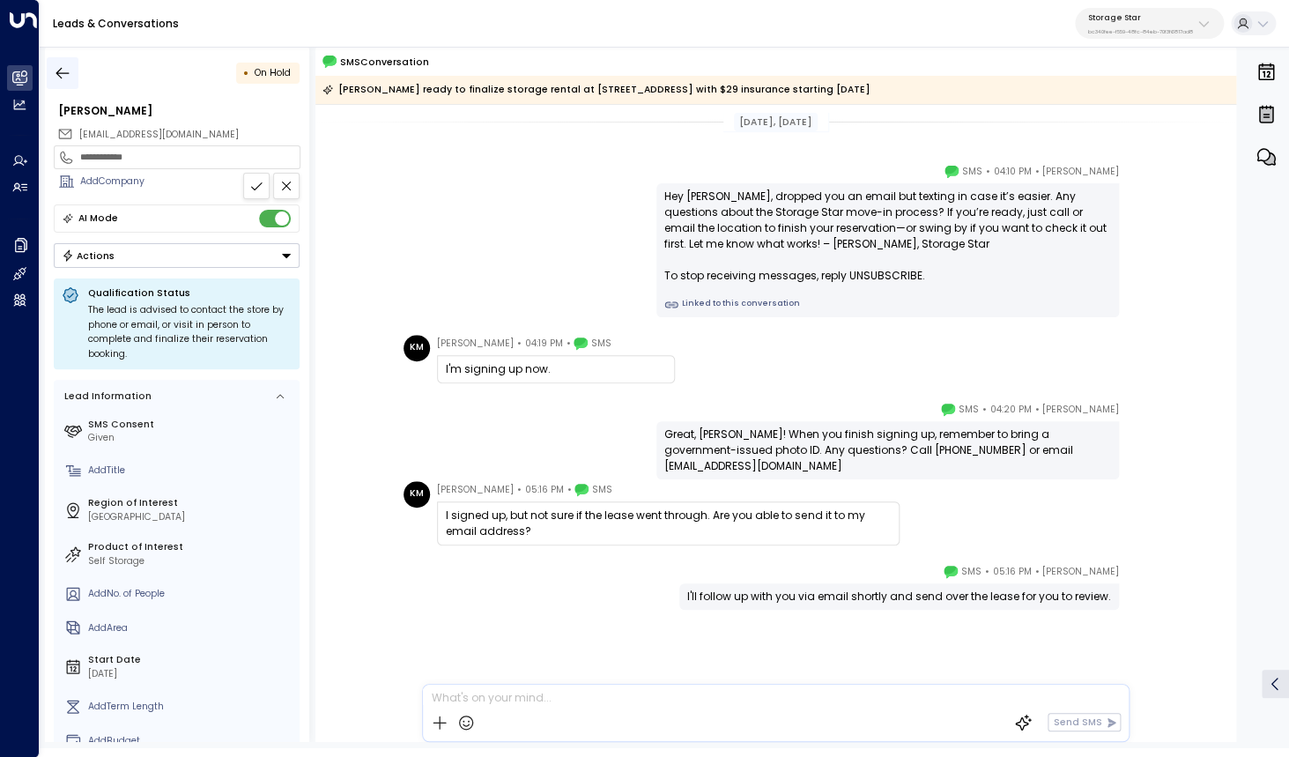
click at [66, 75] on icon "button" at bounding box center [63, 73] width 18 height 18
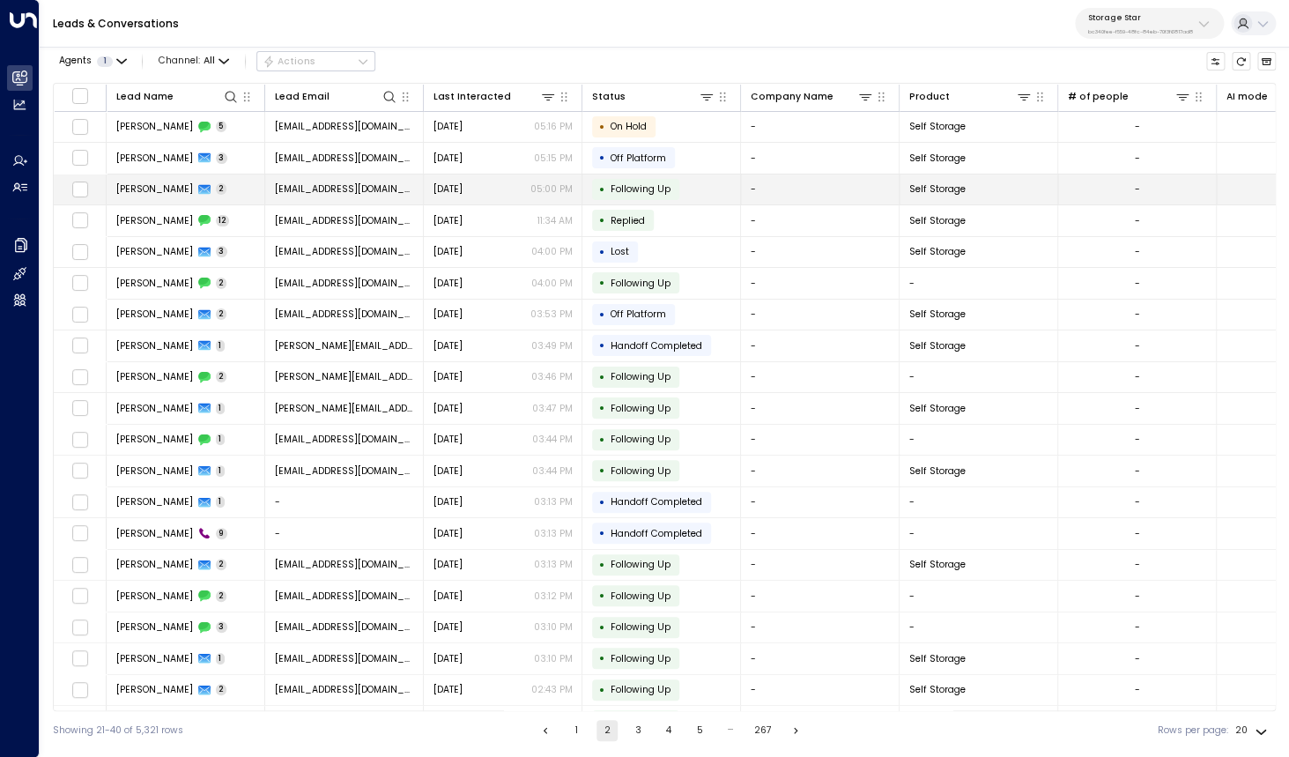
click at [147, 191] on span "[PERSON_NAME]" at bounding box center [154, 188] width 77 height 13
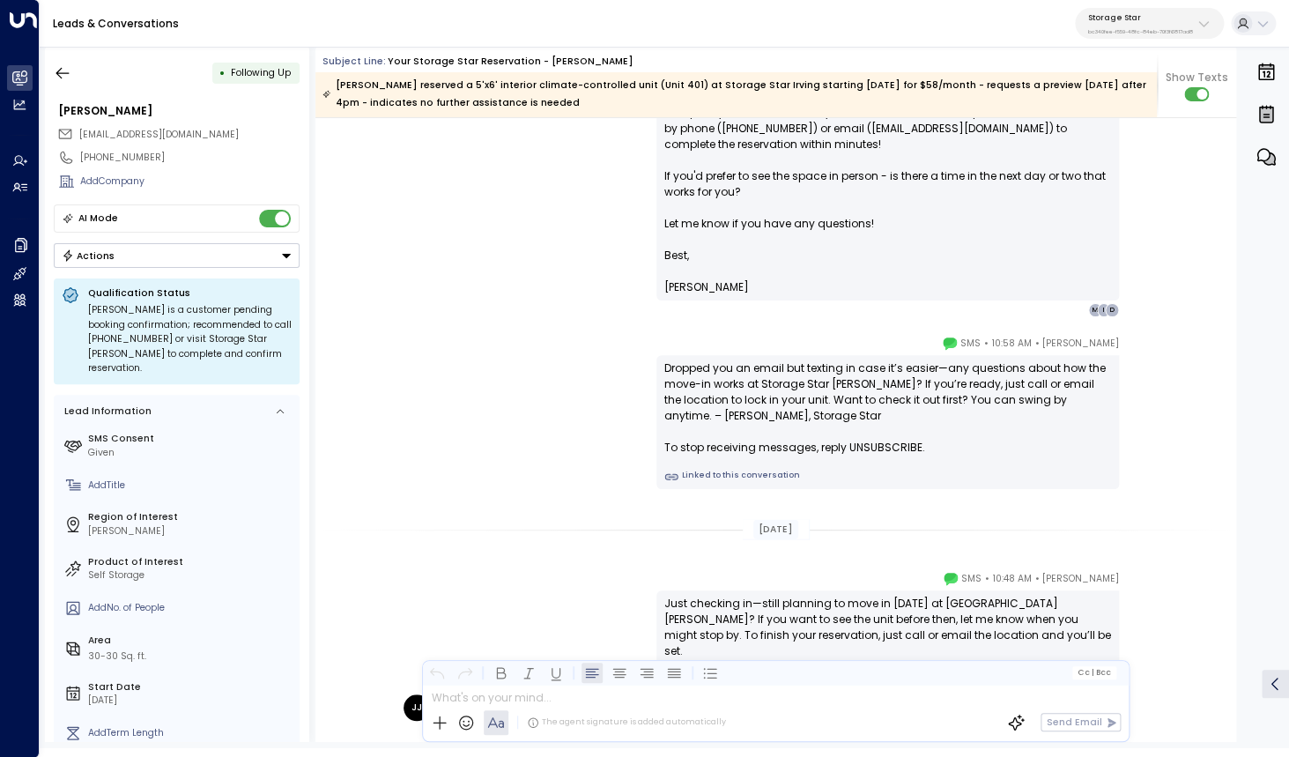
scroll to position [1435, 0]
click at [63, 76] on icon "button" at bounding box center [63, 73] width 18 height 18
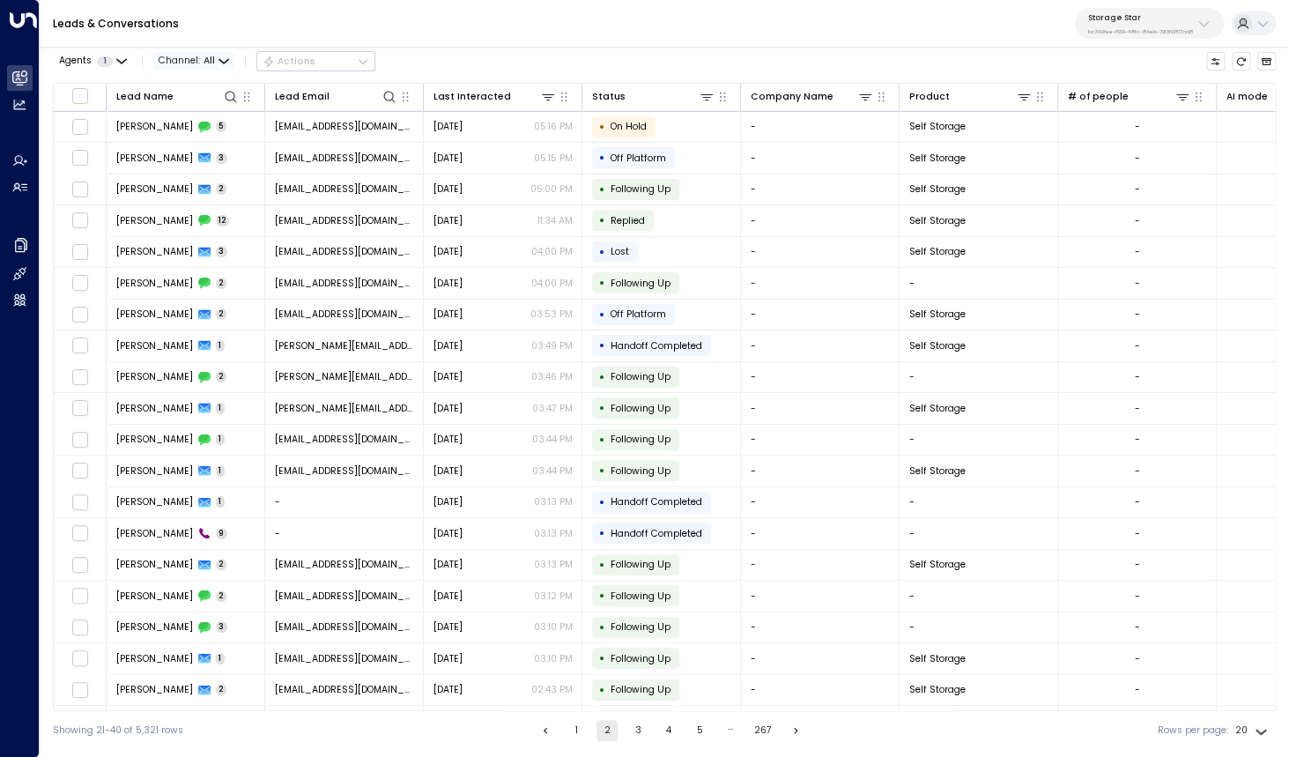
click at [231, 69] on span "Channel: All" at bounding box center [193, 61] width 81 height 18
click at [199, 174] on p "Voice" at bounding box center [201, 178] width 56 height 14
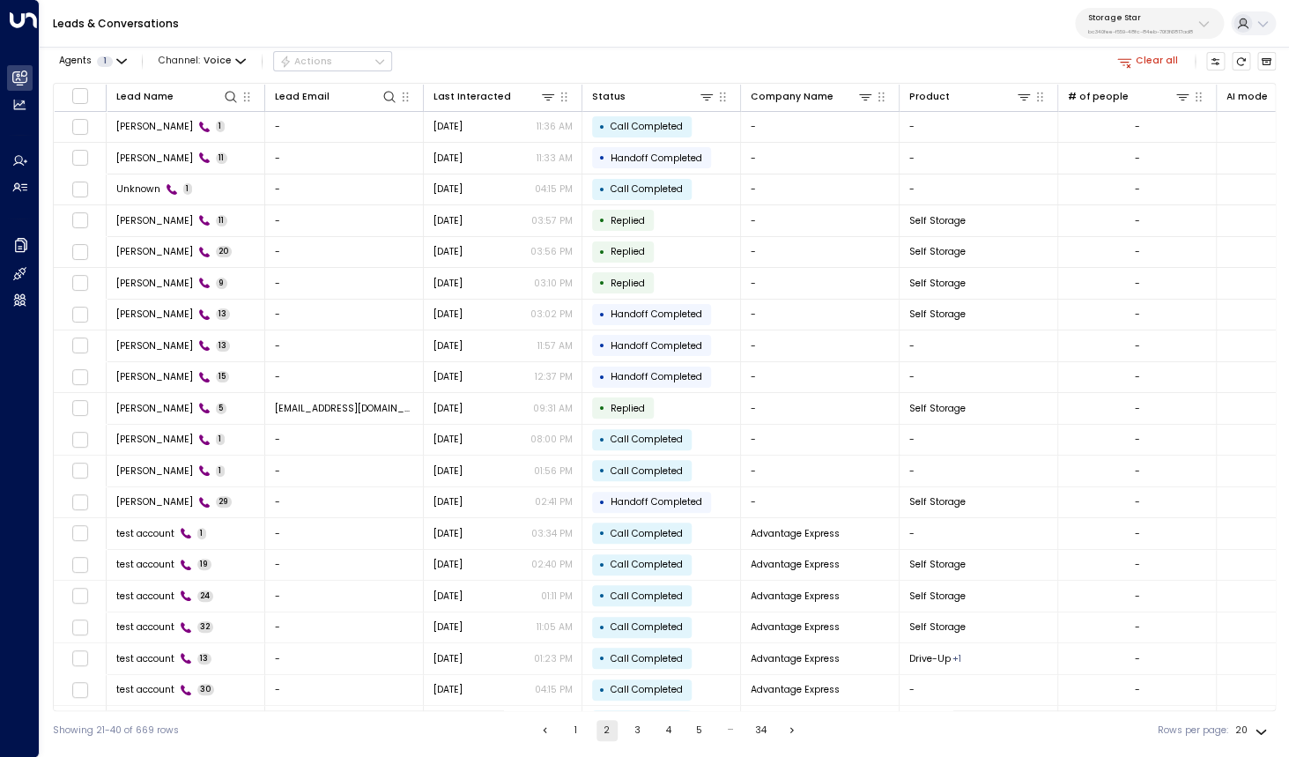
click at [574, 731] on button "1" at bounding box center [576, 730] width 21 height 21
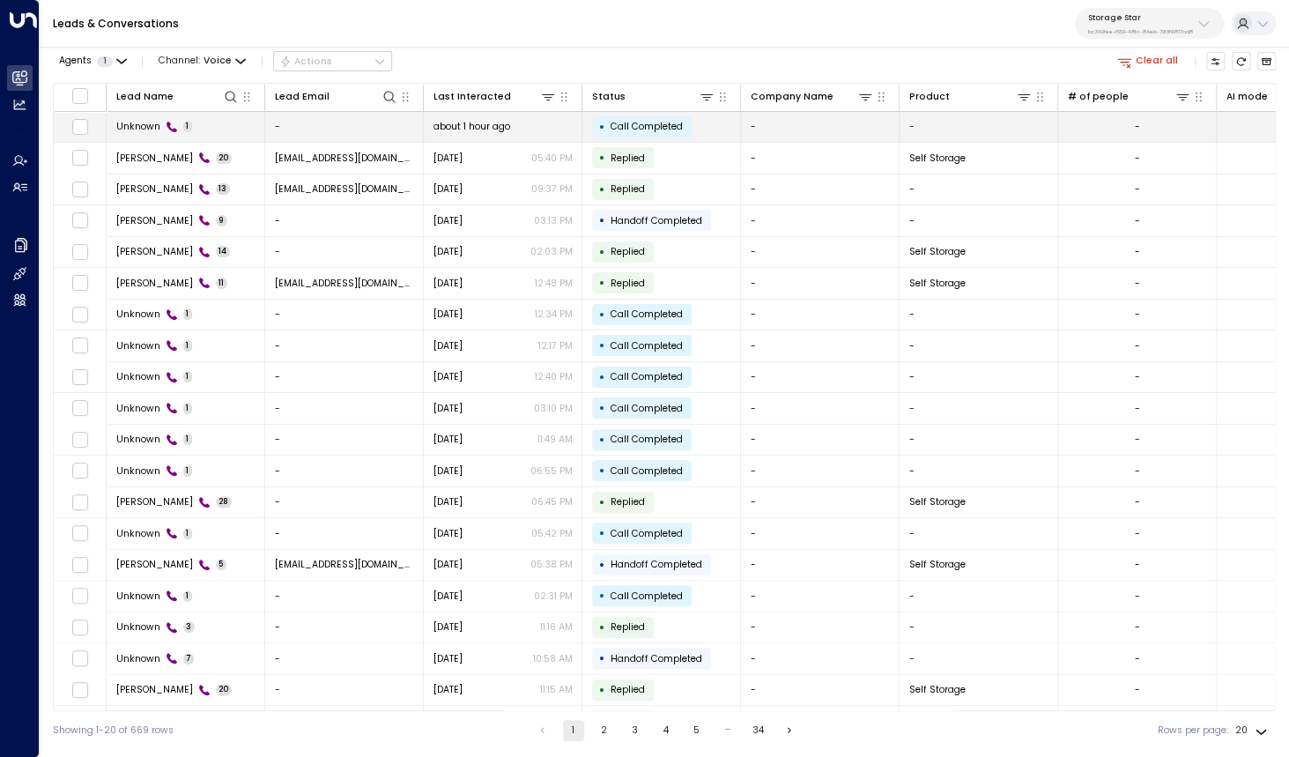
click at [126, 135] on td "Unknown 1" at bounding box center [186, 127] width 159 height 31
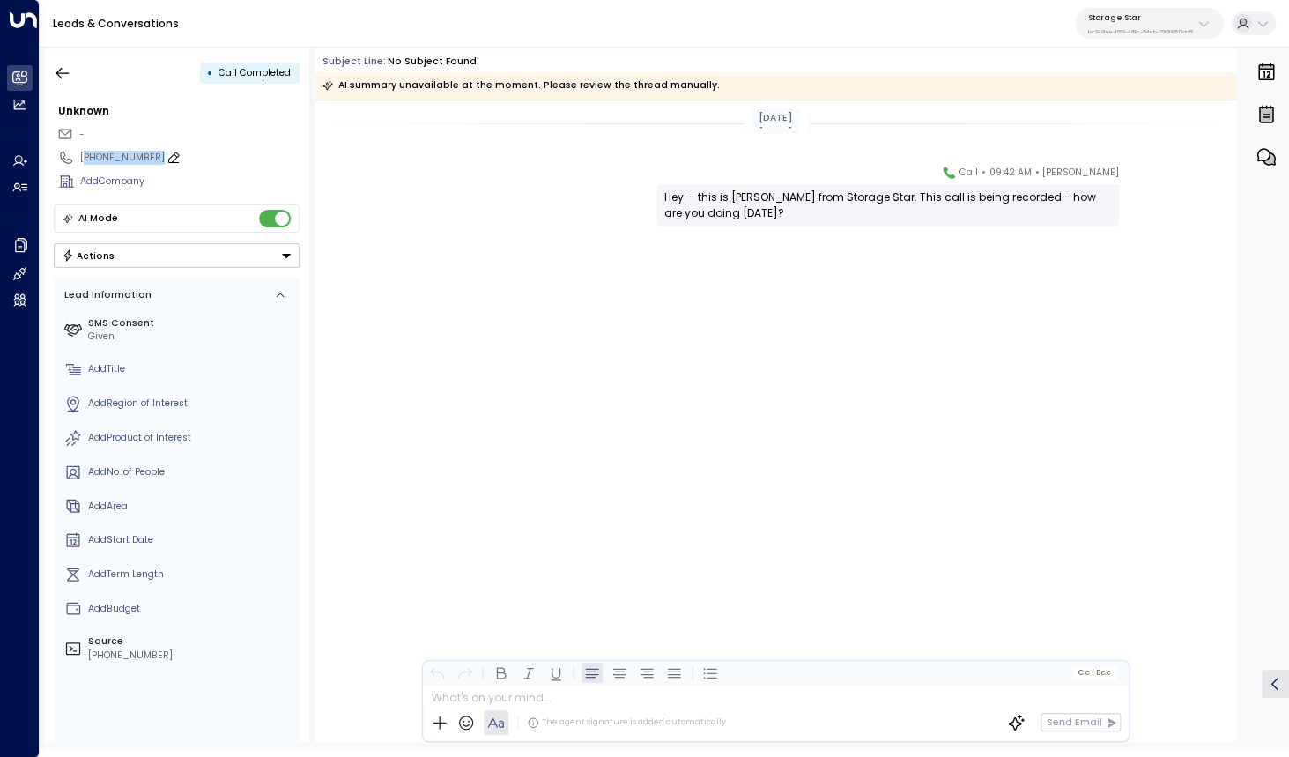
drag, startPoint x: 88, startPoint y: 159, endPoint x: 153, endPoint y: 159, distance: 65.2
click at [153, 159] on div "[PHONE_NUMBER]" at bounding box center [189, 158] width 219 height 14
drag, startPoint x: 91, startPoint y: 159, endPoint x: 189, endPoint y: 158, distance: 97.8
click at [189, 158] on input "**********" at bounding box center [187, 158] width 215 height 14
click at [63, 74] on icon "button" at bounding box center [63, 73] width 18 height 18
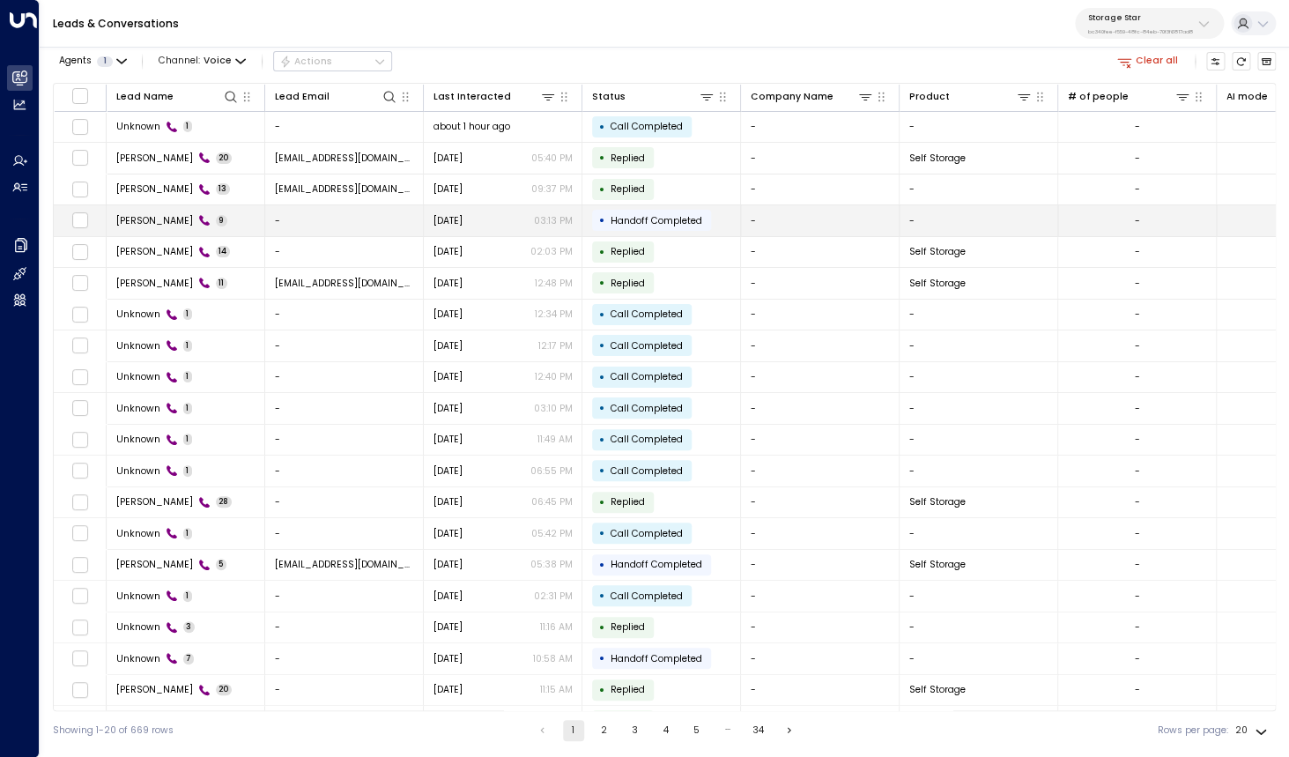
click at [146, 221] on span "[PERSON_NAME]" at bounding box center [154, 220] width 77 height 13
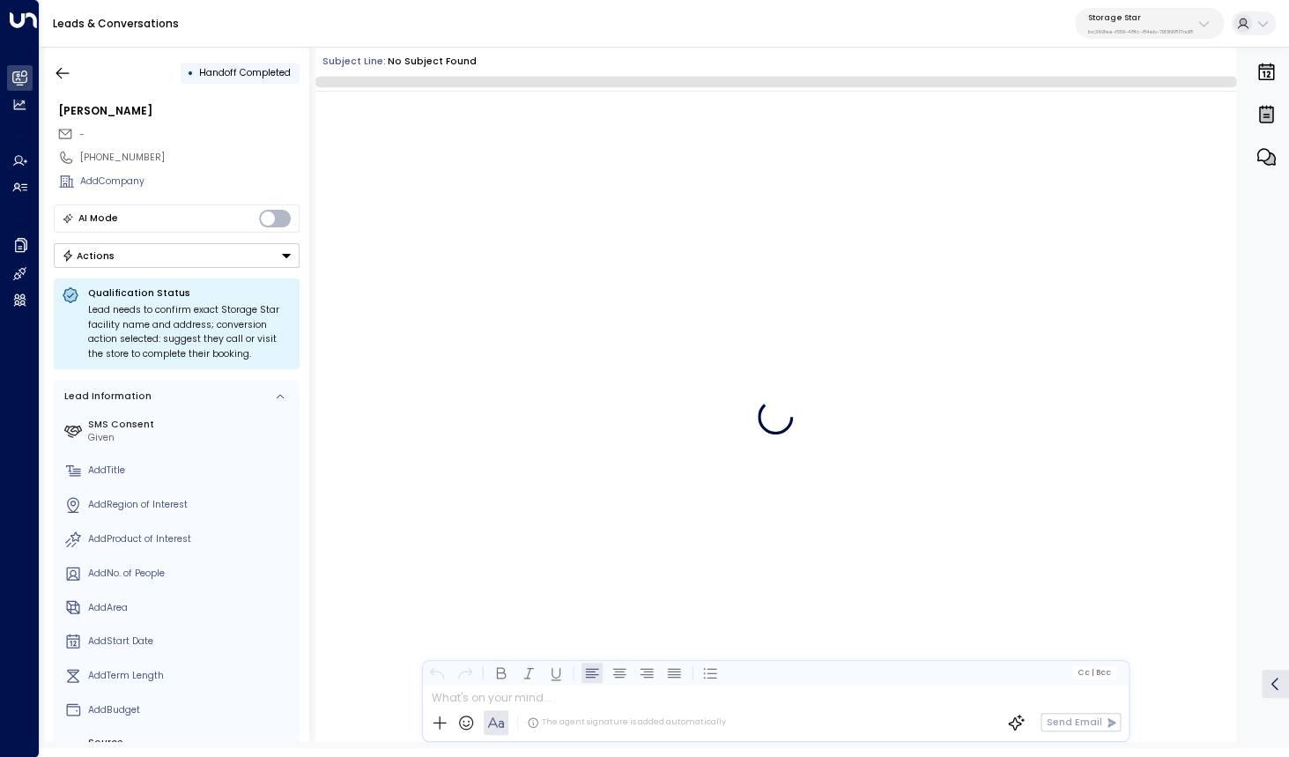
scroll to position [210, 0]
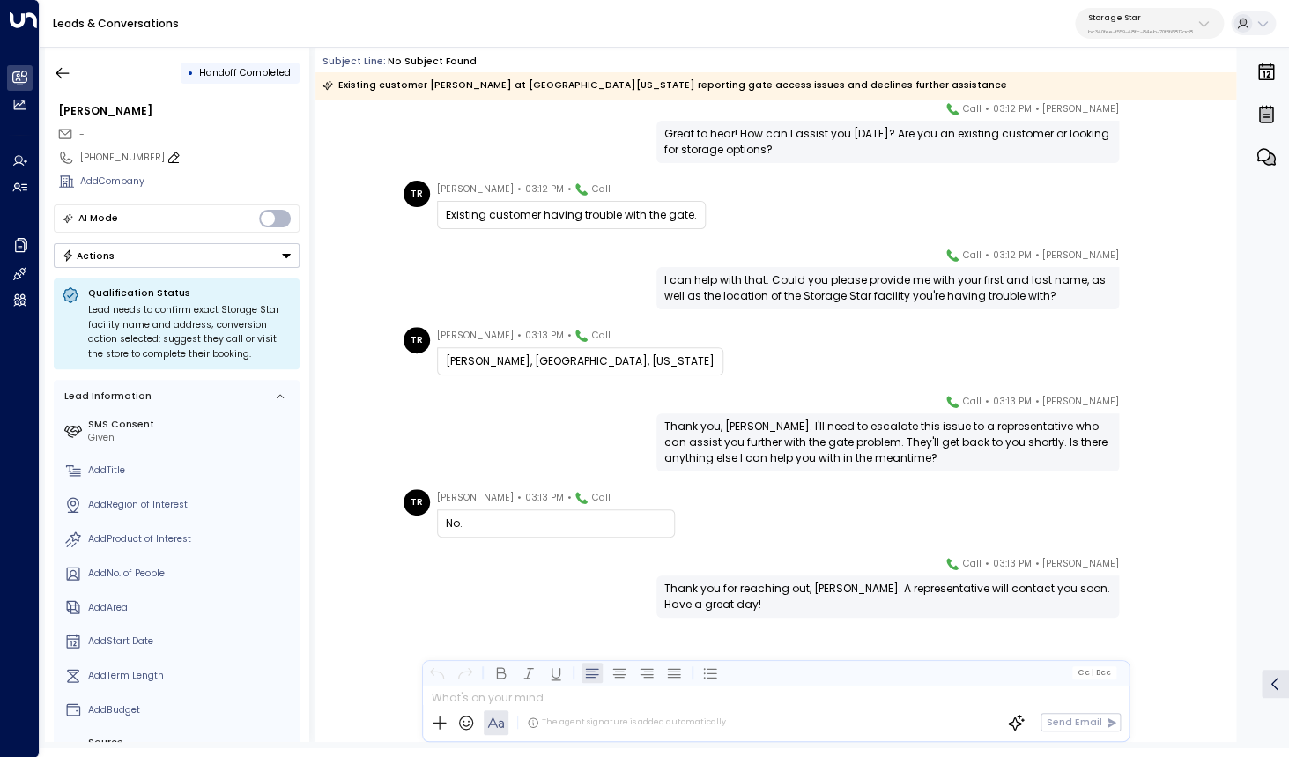
click at [100, 157] on div "[PHONE_NUMBER]" at bounding box center [189, 158] width 219 height 14
drag, startPoint x: 91, startPoint y: 158, endPoint x: 170, endPoint y: 159, distance: 79.3
click at [170, 159] on input "**********" at bounding box center [187, 158] width 215 height 14
